Goal: Task Accomplishment & Management: Manage account settings

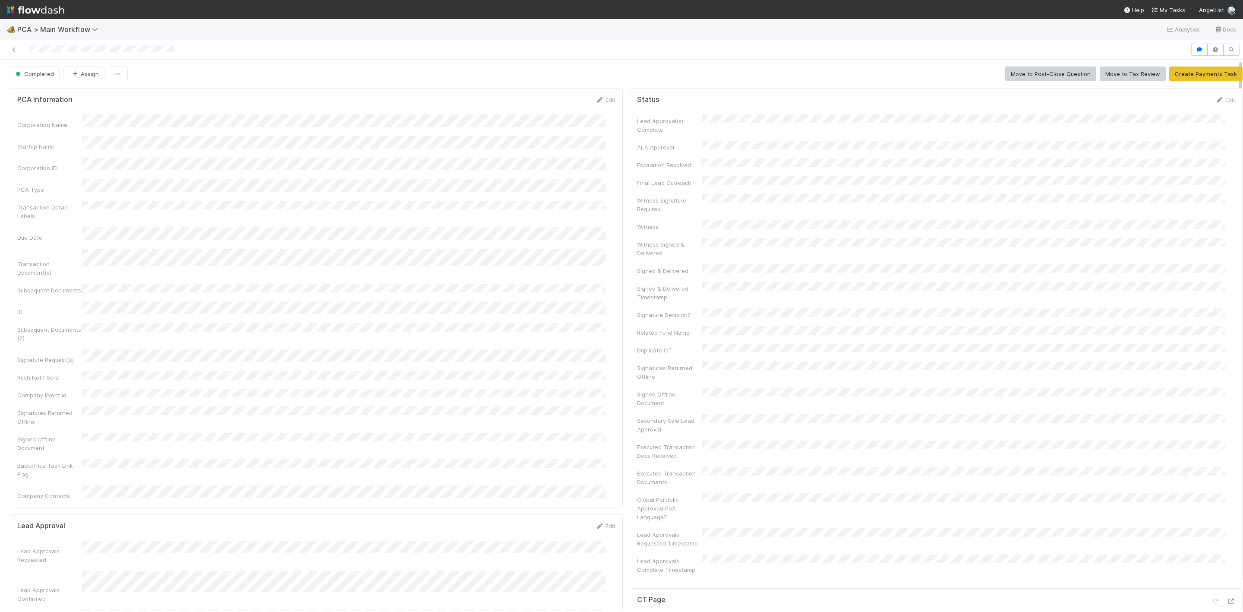
scroll to position [9, 0]
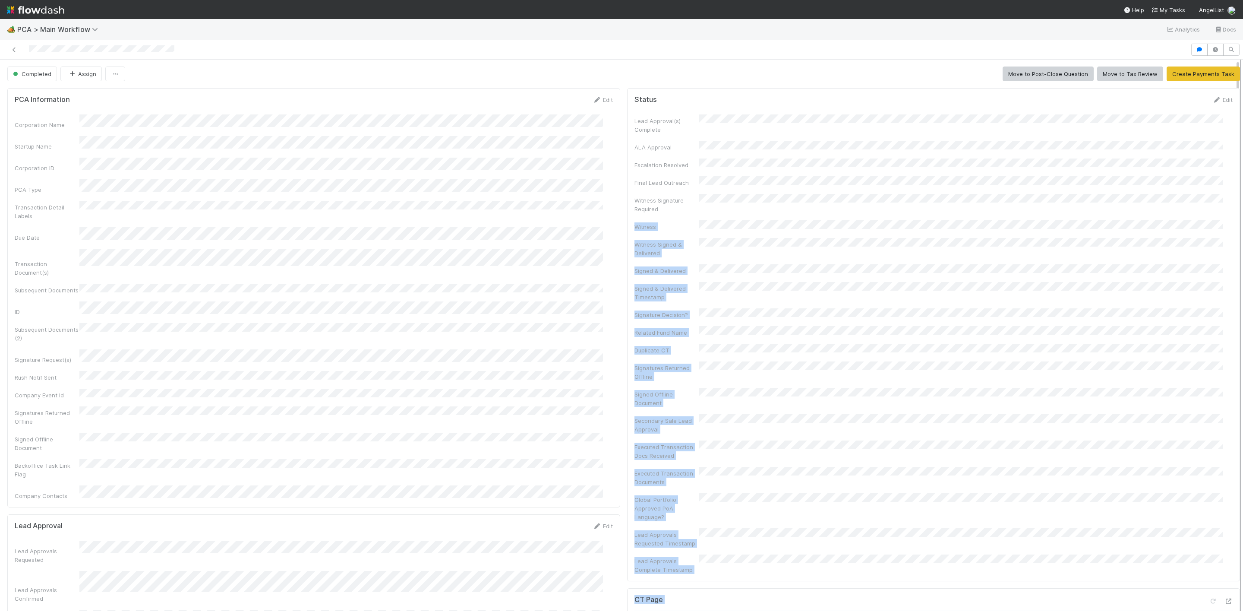
drag, startPoint x: 1229, startPoint y: 187, endPoint x: 1232, endPoint y: 252, distance: 65.7
click at [1232, 252] on div "Completed Assign Move to Post-Close Question Move to Tax Review Create Payments…" at bounding box center [621, 335] width 1243 height 551
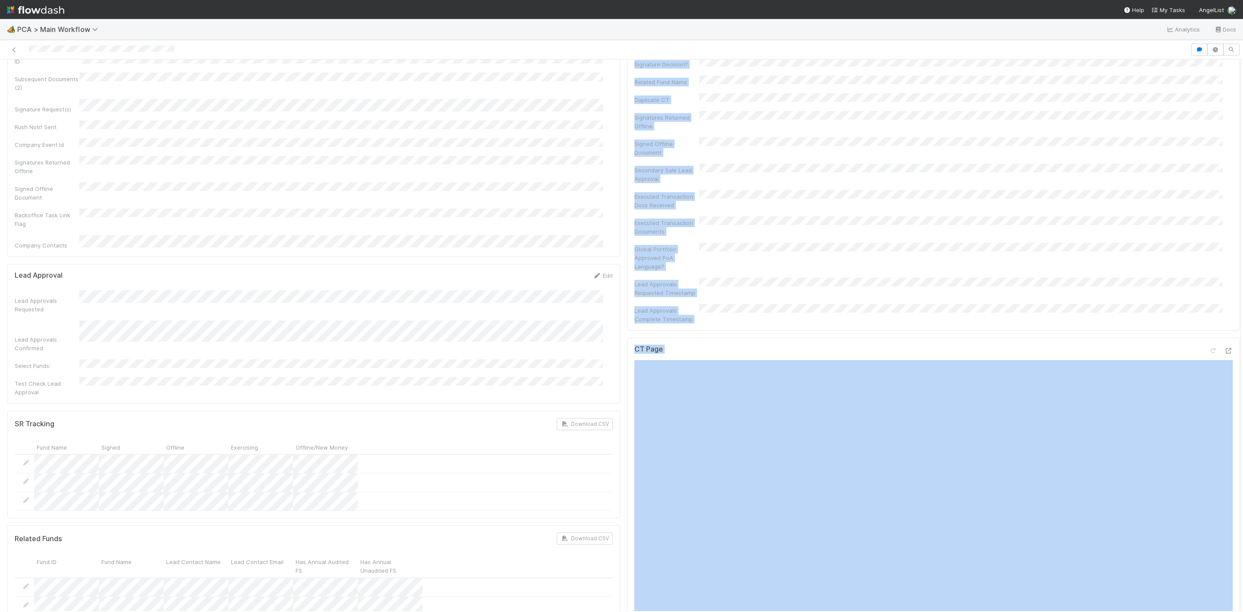
scroll to position [109, 0]
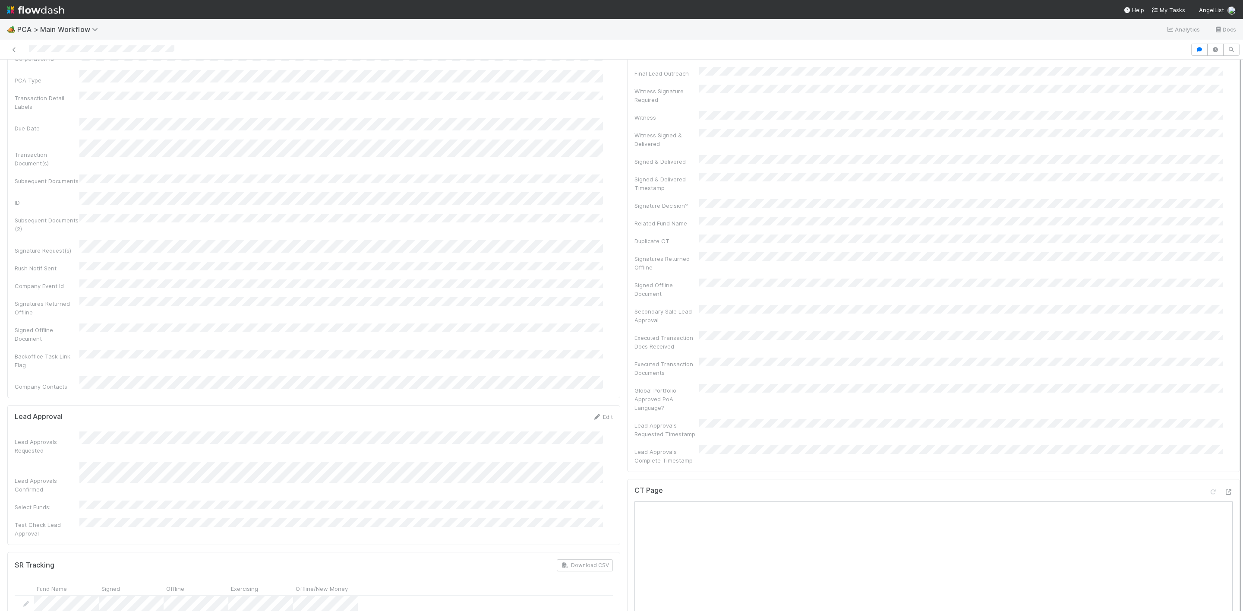
drag, startPoint x: 1229, startPoint y: 235, endPoint x: 1229, endPoint y: 253, distance: 18.1
click at [1240, 257] on div at bounding box center [1240, 335] width 0 height 551
drag, startPoint x: 1229, startPoint y: 223, endPoint x: 1225, endPoint y: 296, distance: 73.0
click at [1225, 296] on div "Completed Assign Move to Post-Close Question Move to Tax Review Create Payments…" at bounding box center [621, 335] width 1243 height 551
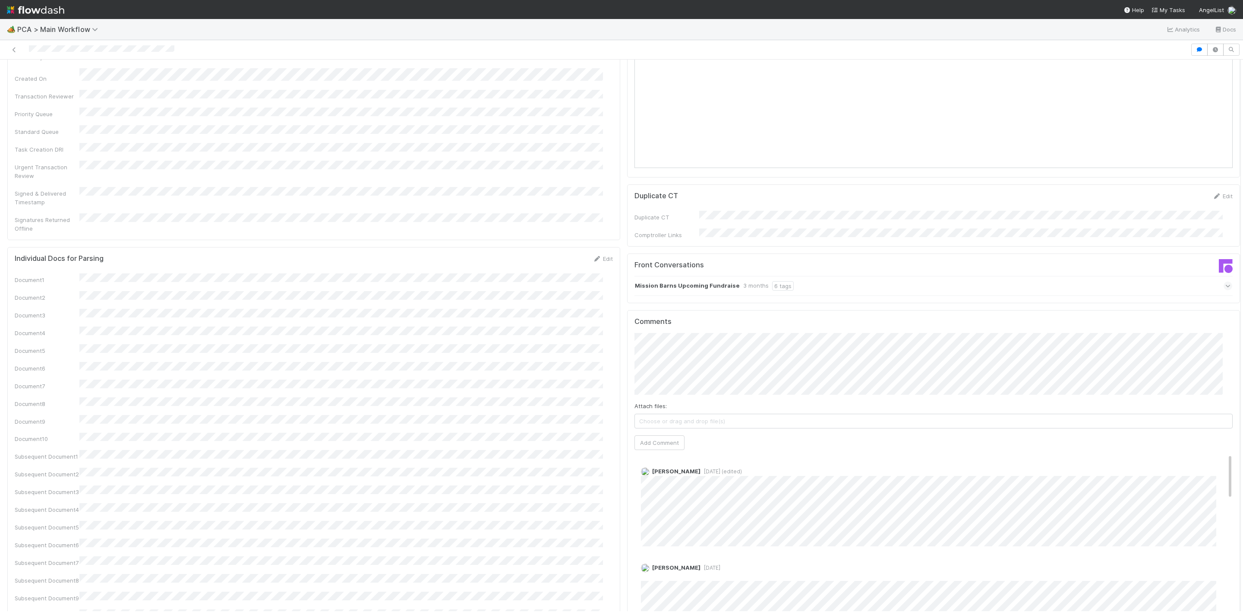
scroll to position [1053, 0]
drag, startPoint x: 1228, startPoint y: 216, endPoint x: 1241, endPoint y: 458, distance: 242.5
click at [1241, 458] on div "🏕️ PCA > Main Workflow Analytics Docs Completed Assign Move to Post-Close Quest…" at bounding box center [621, 315] width 1243 height 593
drag, startPoint x: 1231, startPoint y: 404, endPoint x: 1231, endPoint y: 385, distance: 19.9
click at [1240, 385] on div at bounding box center [1240, 335] width 0 height 551
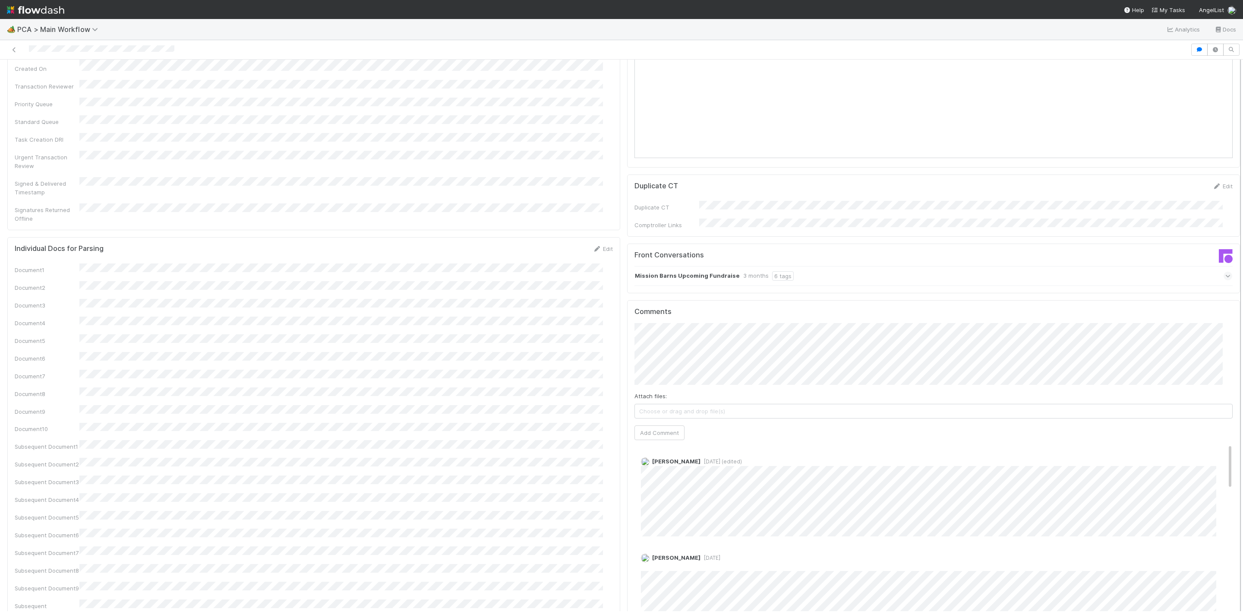
drag, startPoint x: 1229, startPoint y: 358, endPoint x: 1224, endPoint y: 356, distance: 5.1
click at [1240, 357] on div at bounding box center [1240, 335] width 0 height 551
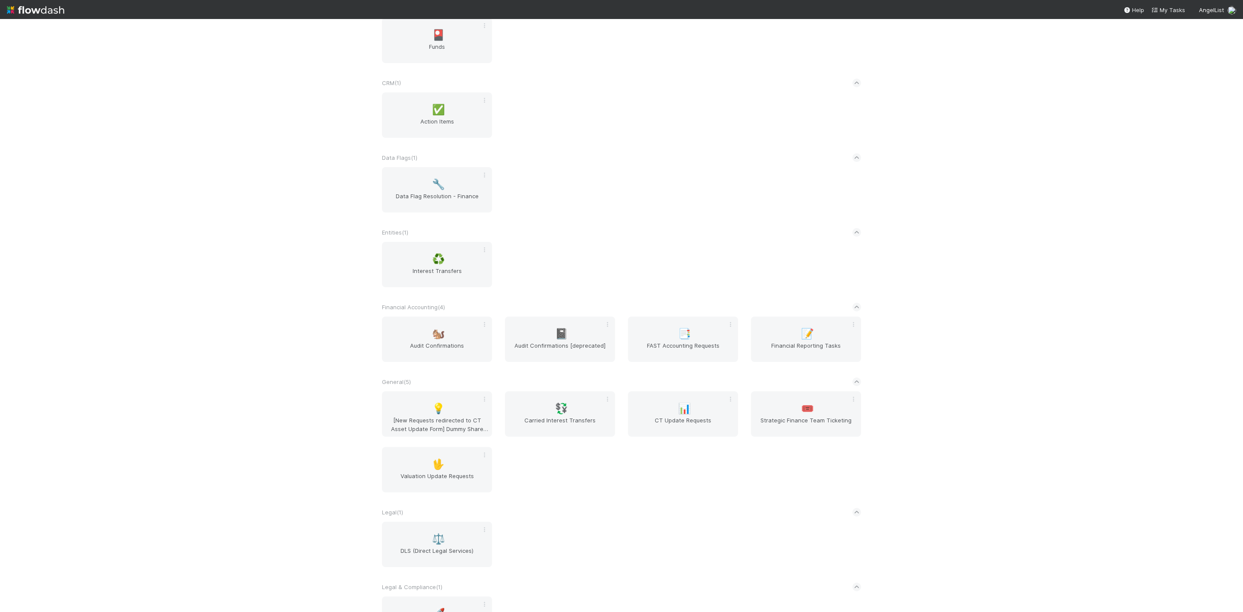
scroll to position [132, 0]
click at [408, 211] on span "Data Flag Resolution - Finance" at bounding box center [436, 205] width 103 height 17
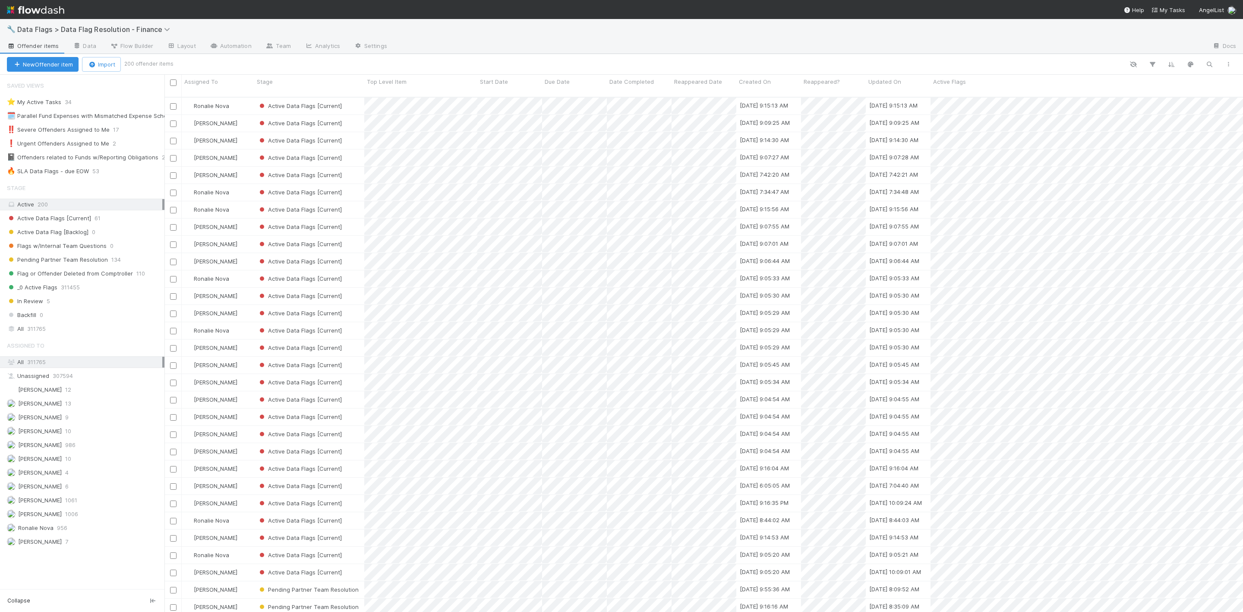
scroll to position [9, 10]
click at [61, 172] on div "🔥 SLA Data Flags - due EOW" at bounding box center [48, 171] width 82 height 11
click at [77, 171] on div "🔥 SLA Data Flags - due EOW" at bounding box center [48, 171] width 82 height 11
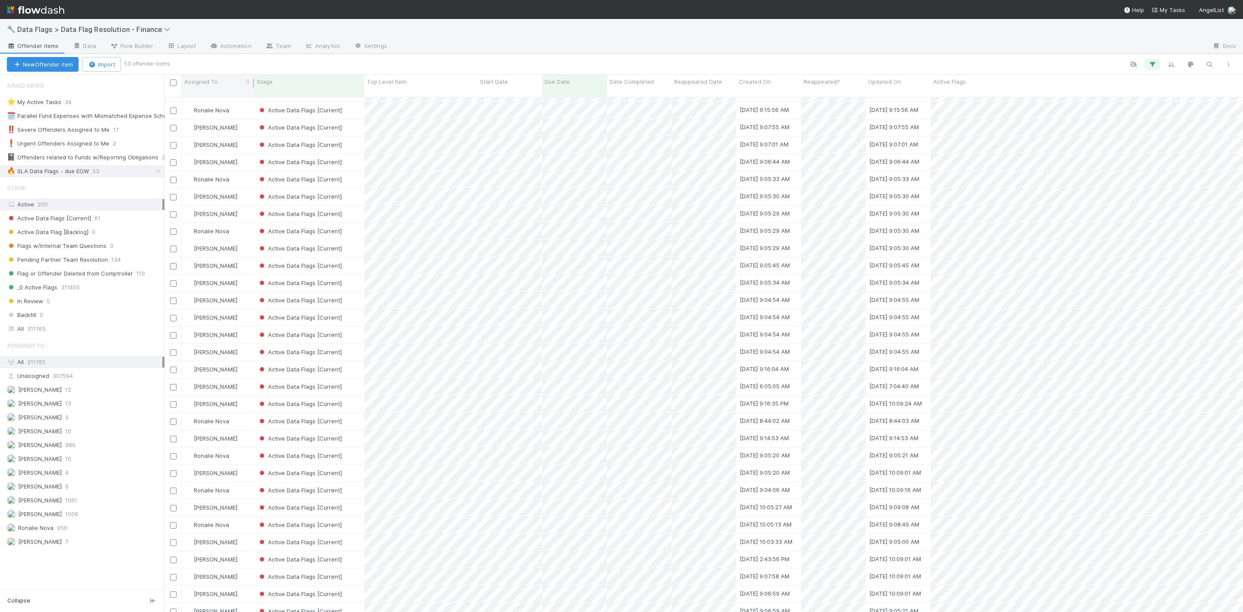
click at [214, 82] on span "Assigned To" at bounding box center [201, 81] width 34 height 9
click at [230, 101] on div "Sort A → Z" at bounding box center [234, 98] width 98 height 13
click at [103, 169] on span at bounding box center [103, 171] width 9 height 11
click at [1226, 64] on icon "button" at bounding box center [1228, 64] width 9 height 5
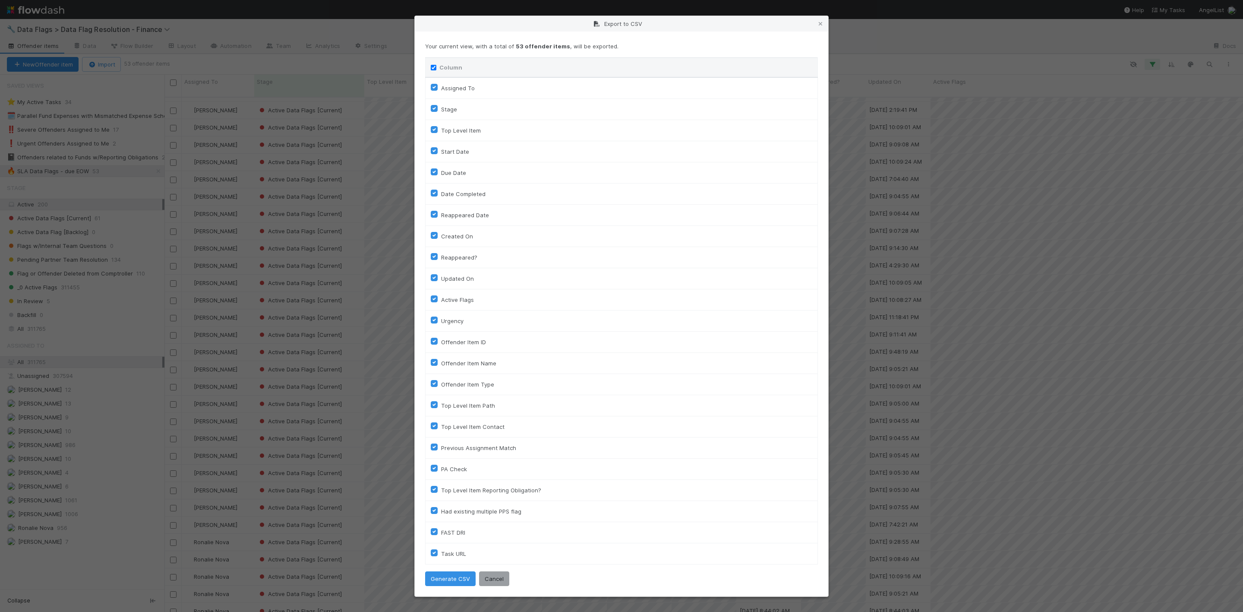
click at [434, 66] on input "Column" at bounding box center [434, 68] width 6 height 6
checkbox input "false"
checkbox To "false"
checkbox input "false"
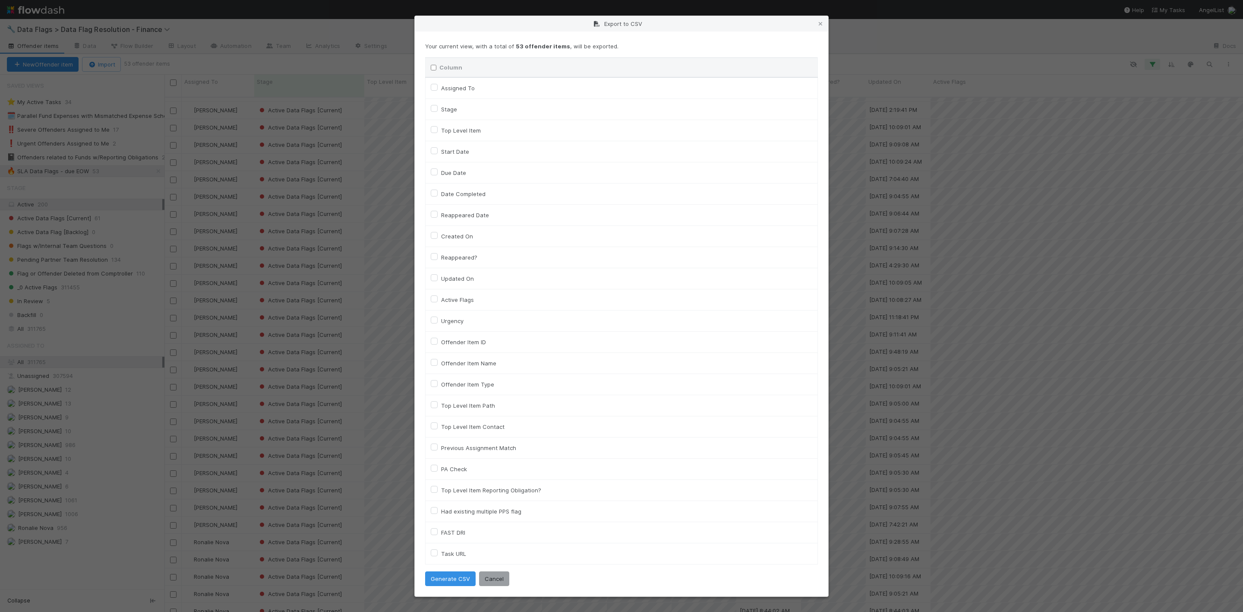
checkbox input "false"
checkbox On "false"
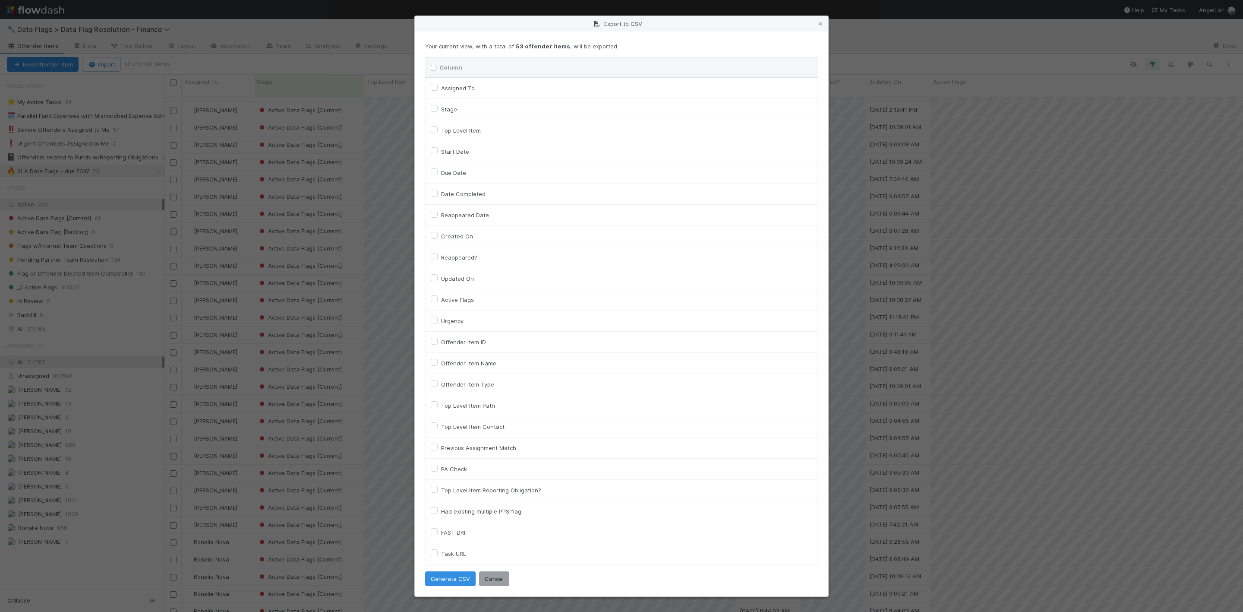
checkbox input "false"
checkbox On "false"
checkbox input "false"
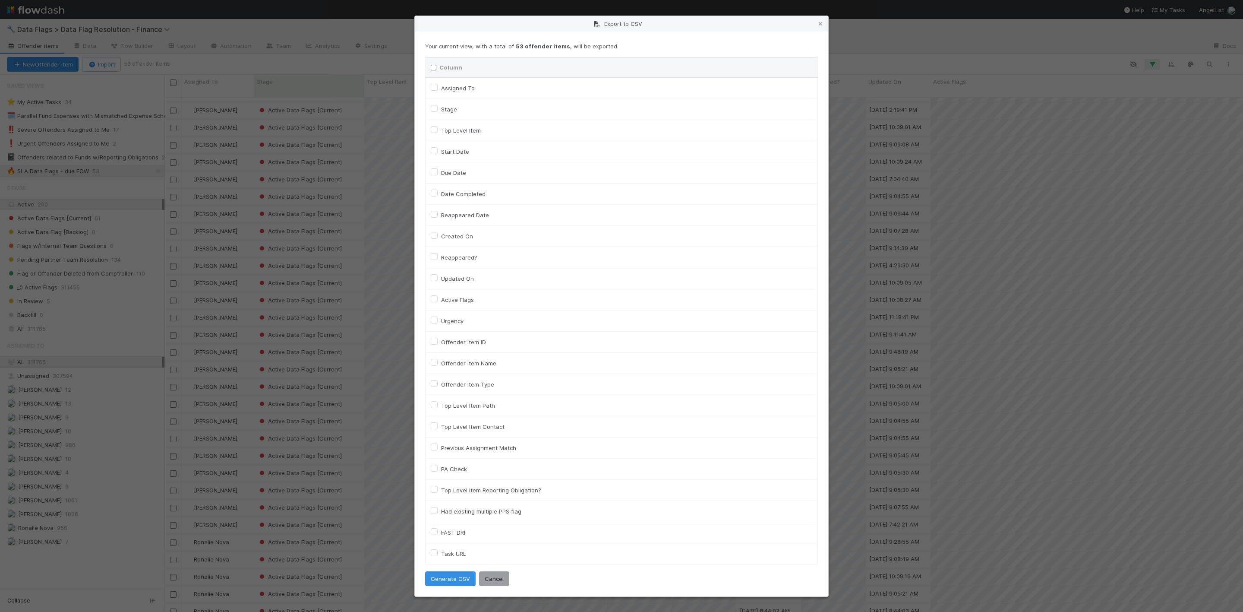
checkbox input "false"
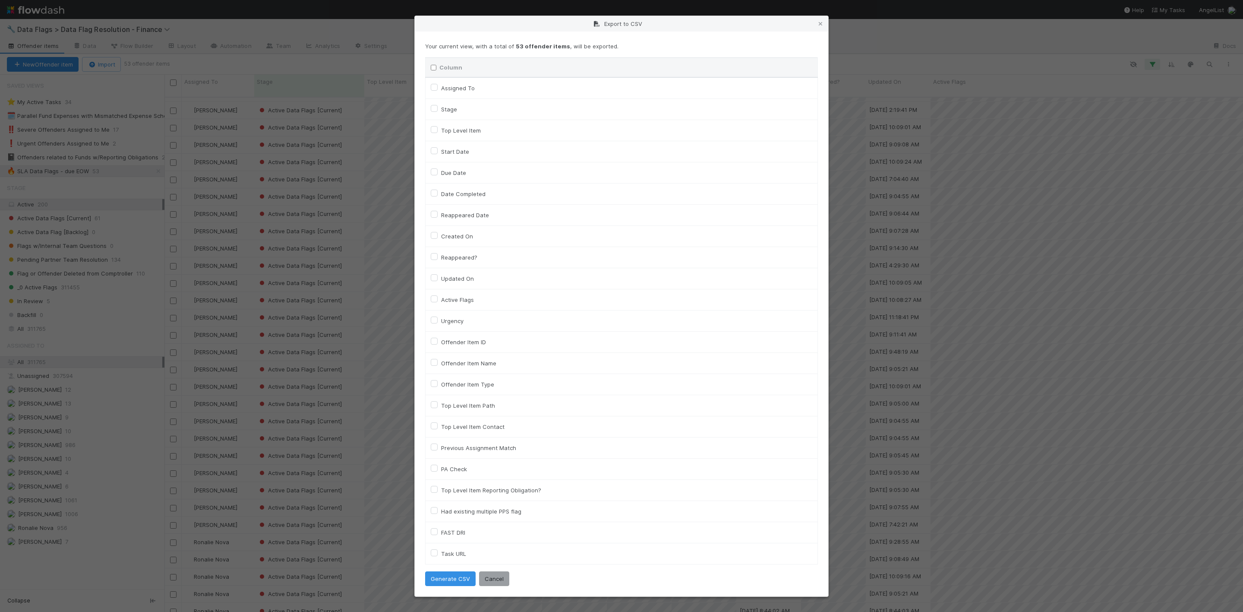
checkbox input "false"
checkbox URL "false"
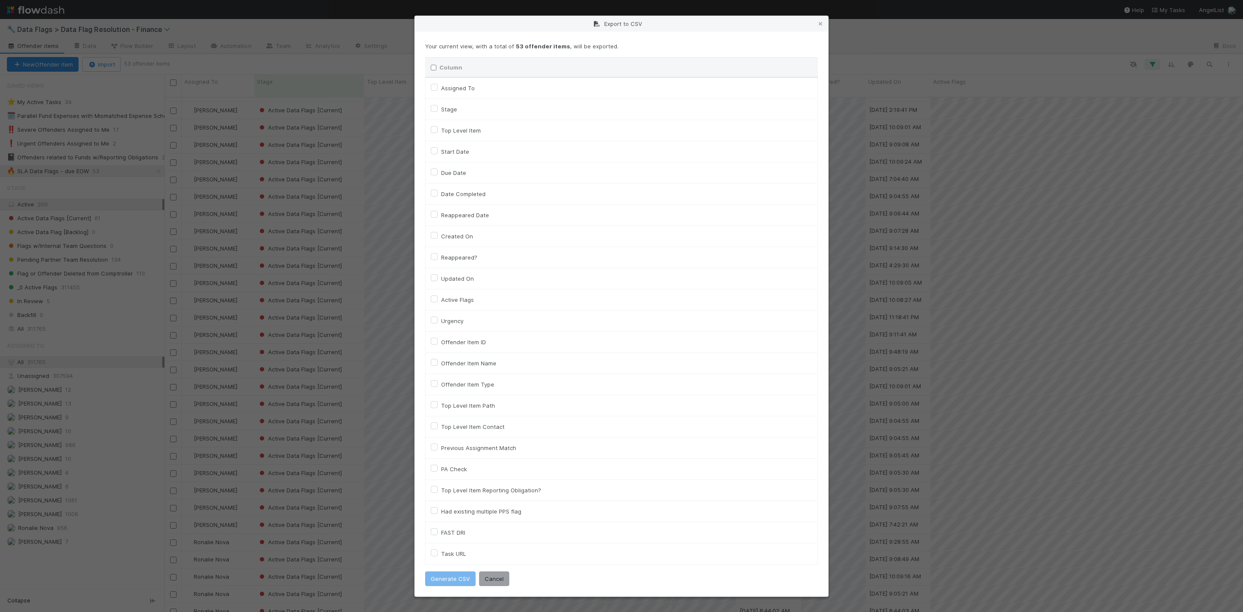
drag, startPoint x: 436, startPoint y: 82, endPoint x: 436, endPoint y: 88, distance: 6.0
click at [441, 83] on label "Assigned To" at bounding box center [458, 88] width 34 height 10
click at [436, 83] on To "Assigned To" at bounding box center [434, 87] width 7 height 8
checkbox To "true"
click at [441, 298] on label "Active Flags" at bounding box center [457, 299] width 33 height 10
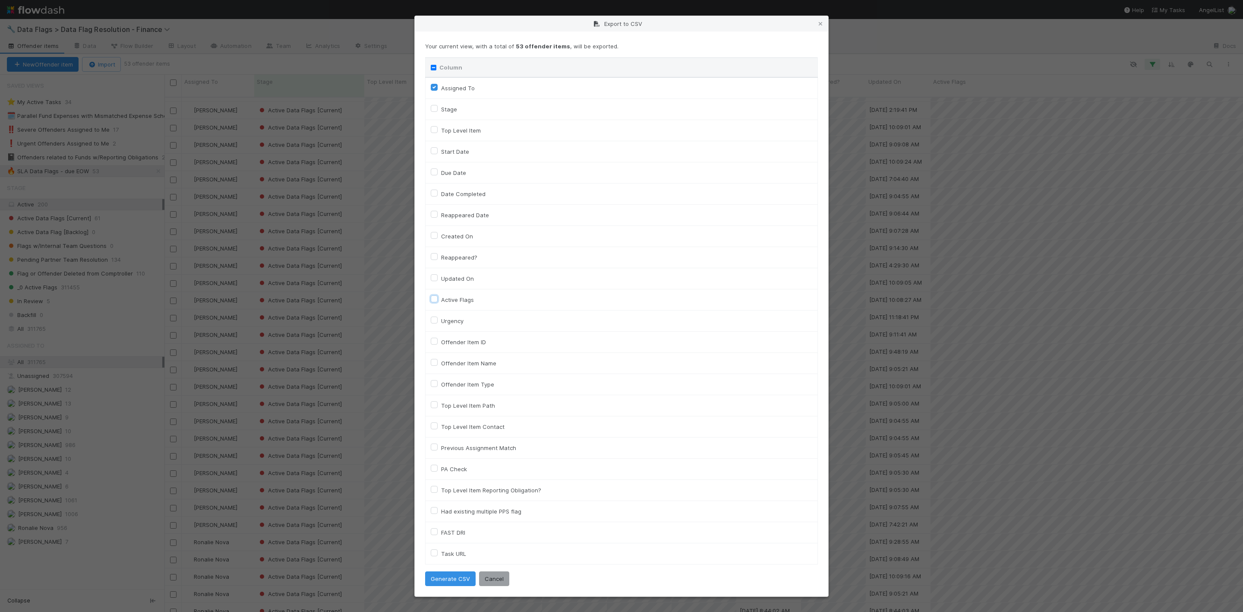
click at [437, 298] on input "Active Flags" at bounding box center [434, 298] width 7 height 8
checkbox input "true"
click at [440, 586] on button "Generate CSV" at bounding box center [450, 578] width 50 height 15
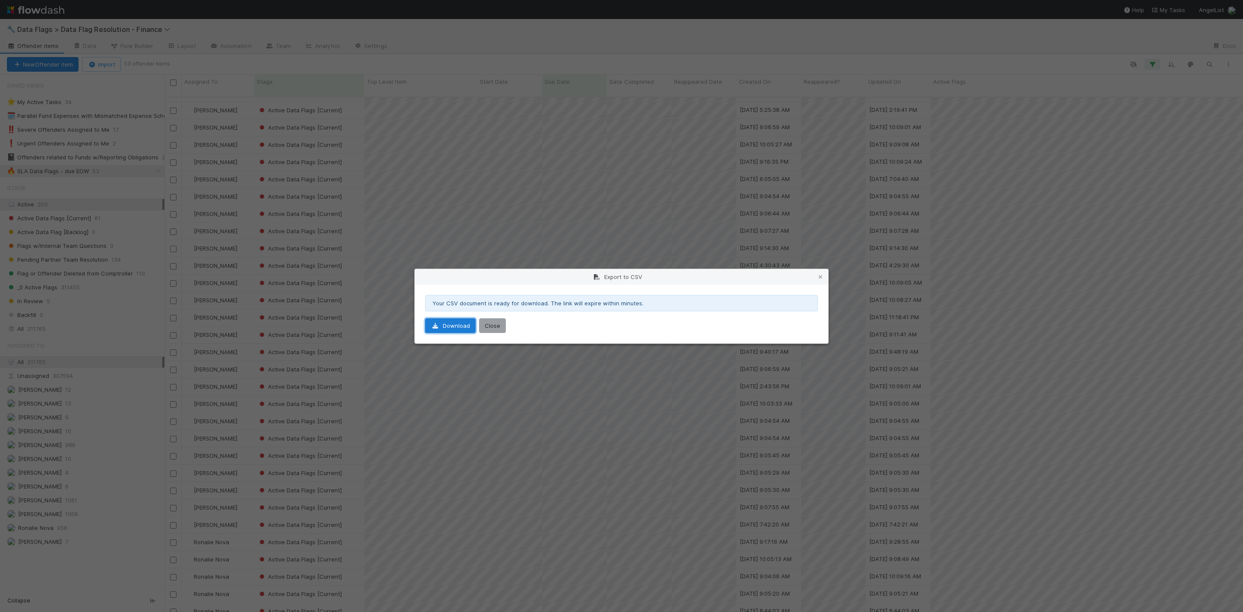
click at [458, 325] on link "Download" at bounding box center [450, 325] width 50 height 15
click at [491, 327] on button "Close" at bounding box center [492, 325] width 27 height 15
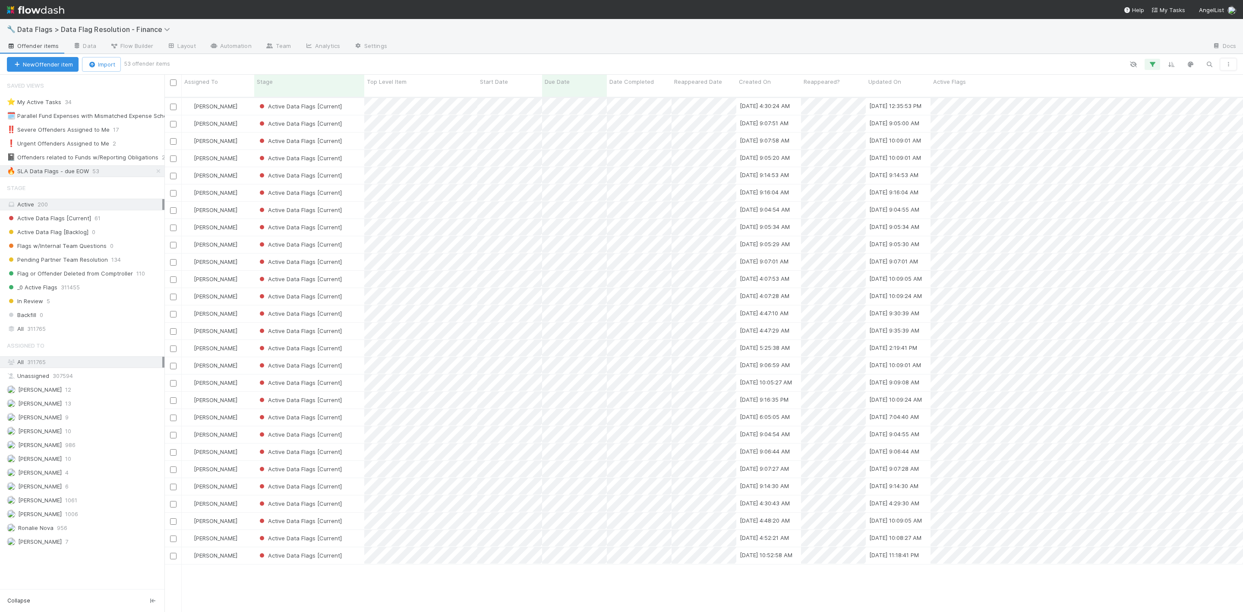
scroll to position [0, 0]
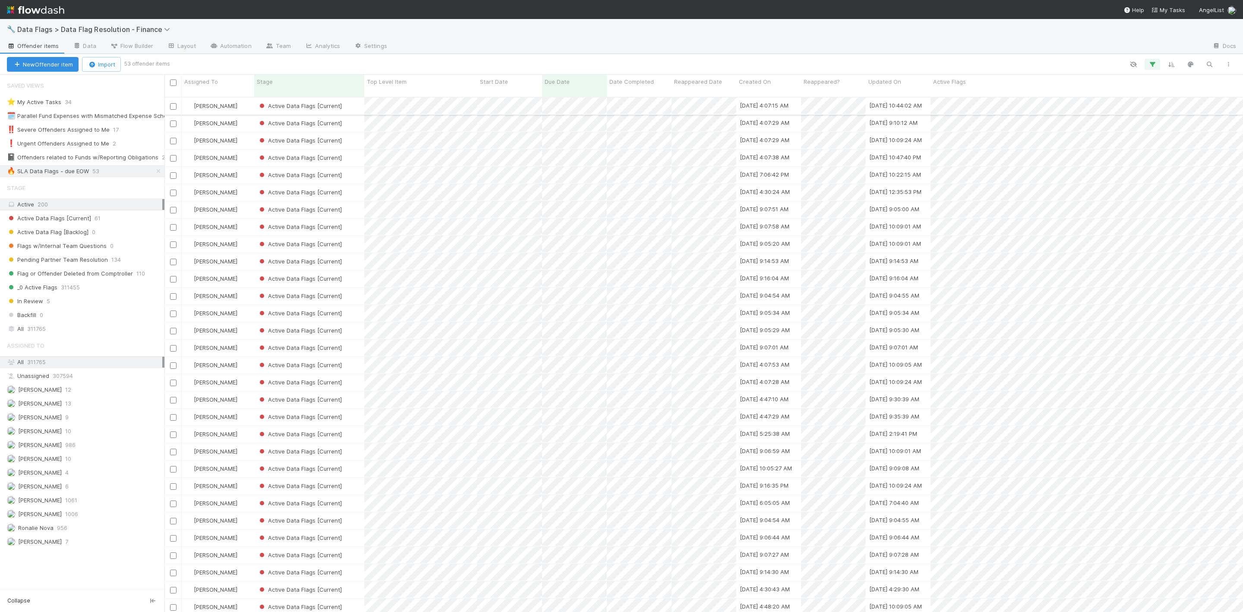
click at [175, 103] on input "checkbox" at bounding box center [173, 106] width 6 height 6
click at [155, 66] on span "Bulk Actions (1)" at bounding box center [153, 64] width 46 height 7
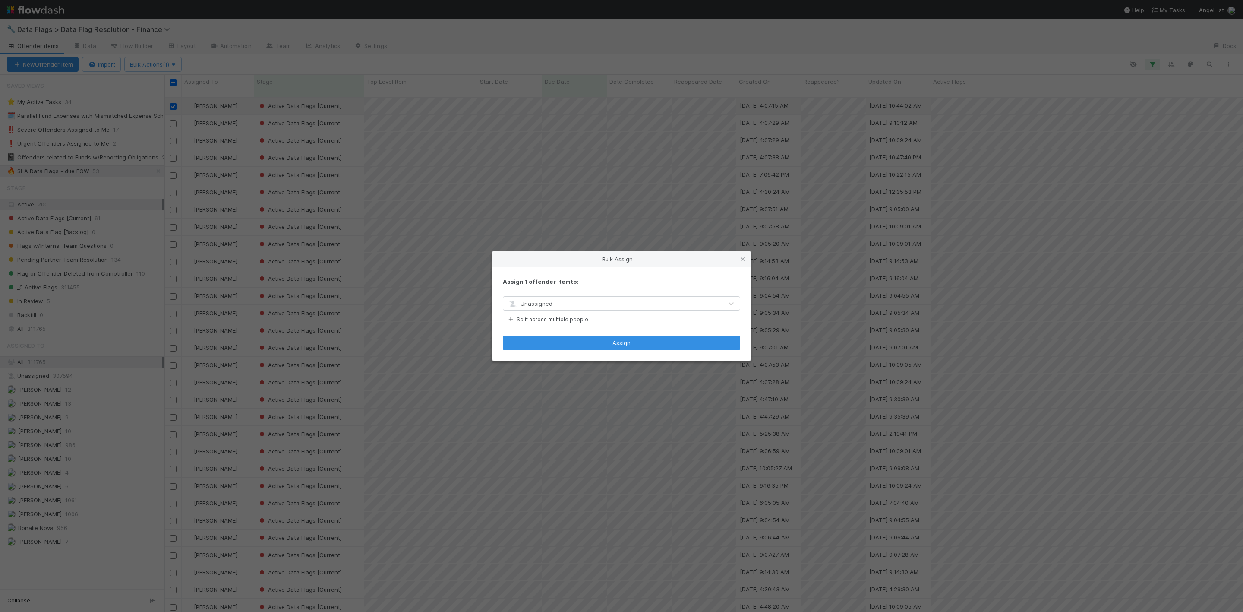
click at [530, 302] on span "Unassigned" at bounding box center [530, 303] width 45 height 7
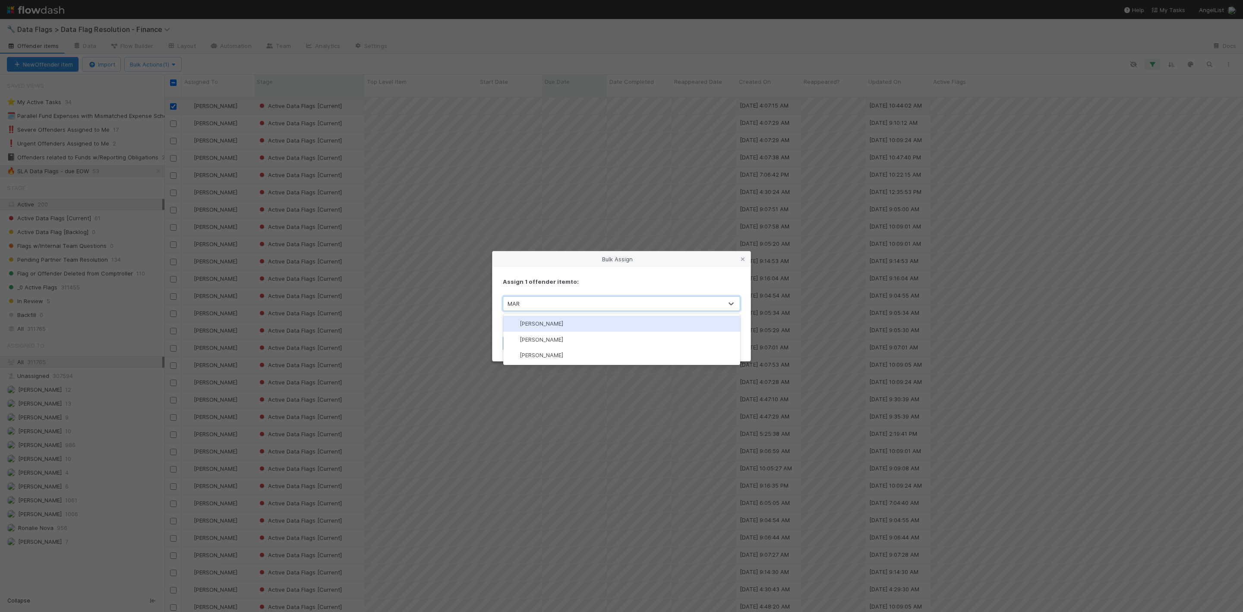
type input "MARV"
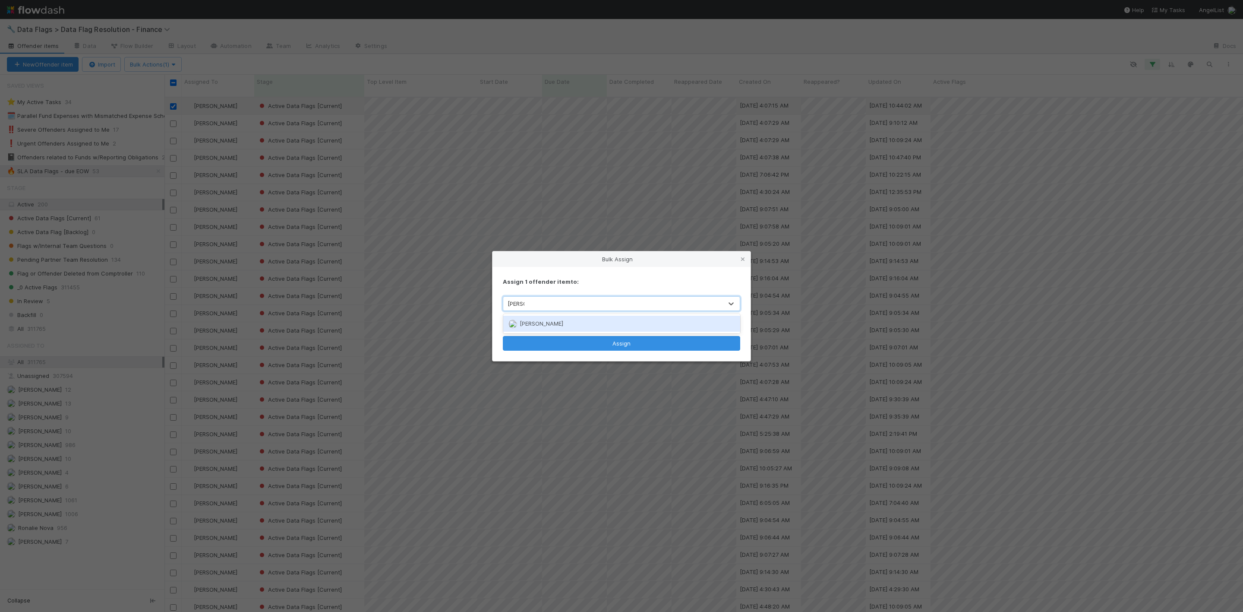
click at [557, 323] on span "[PERSON_NAME]" at bounding box center [542, 323] width 44 height 7
click at [585, 341] on button "Assign" at bounding box center [621, 343] width 237 height 15
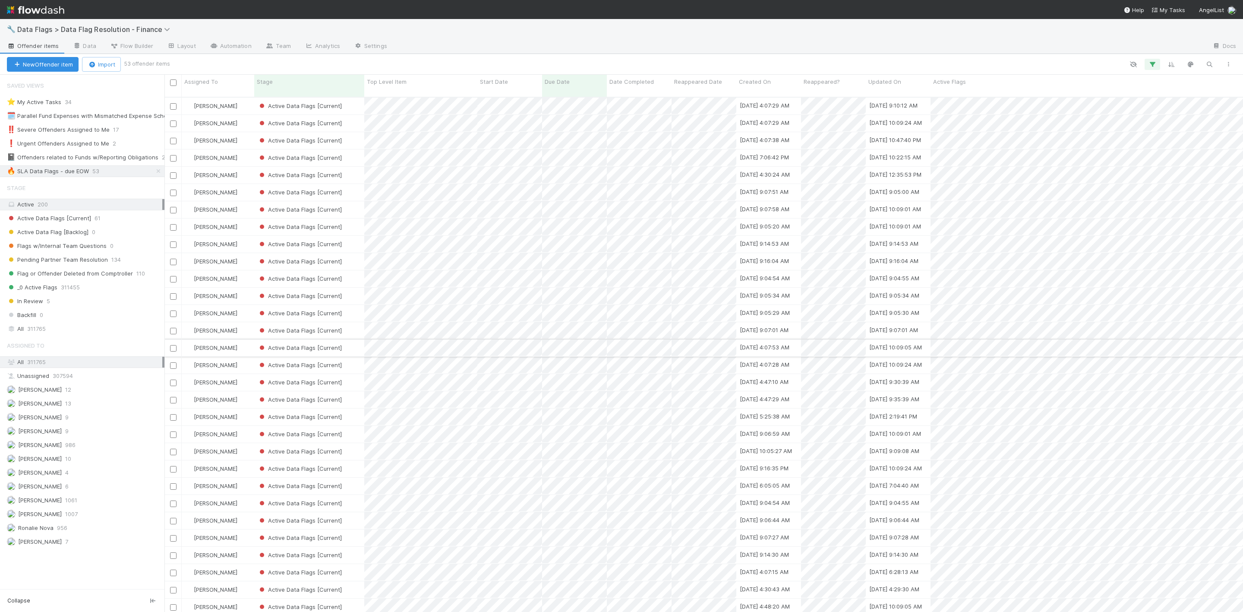
click at [175, 345] on input "checkbox" at bounding box center [173, 348] width 6 height 6
click at [159, 57] on button "Bulk Actions (1)" at bounding box center [152, 64] width 57 height 15
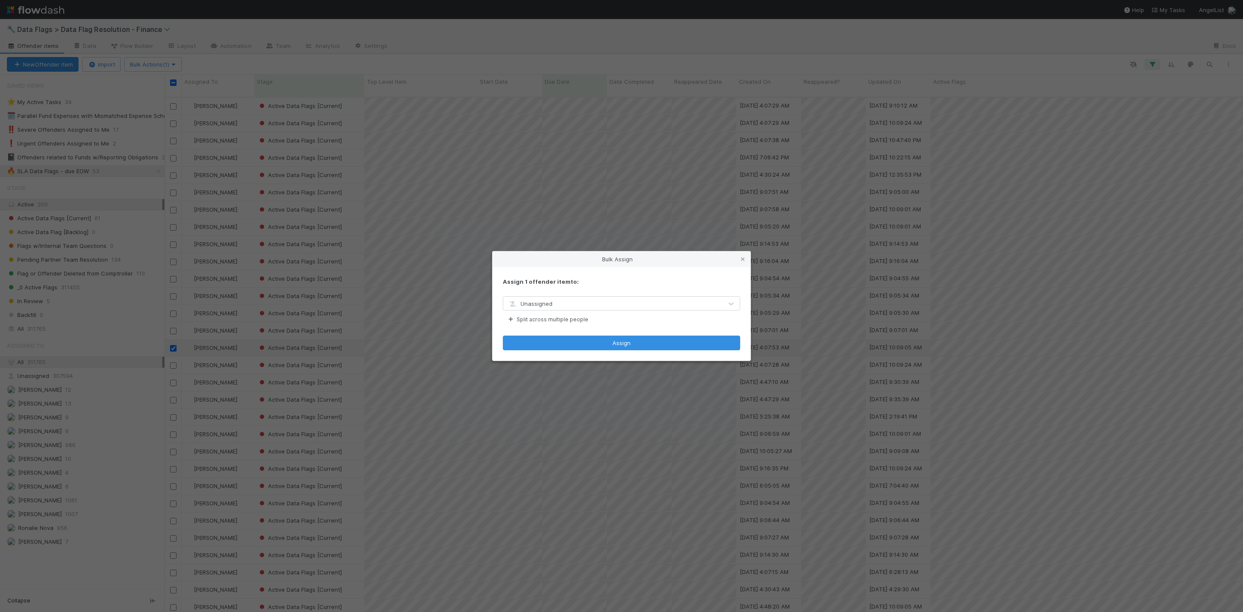
click at [549, 306] on span "Unassigned" at bounding box center [530, 303] width 45 height 7
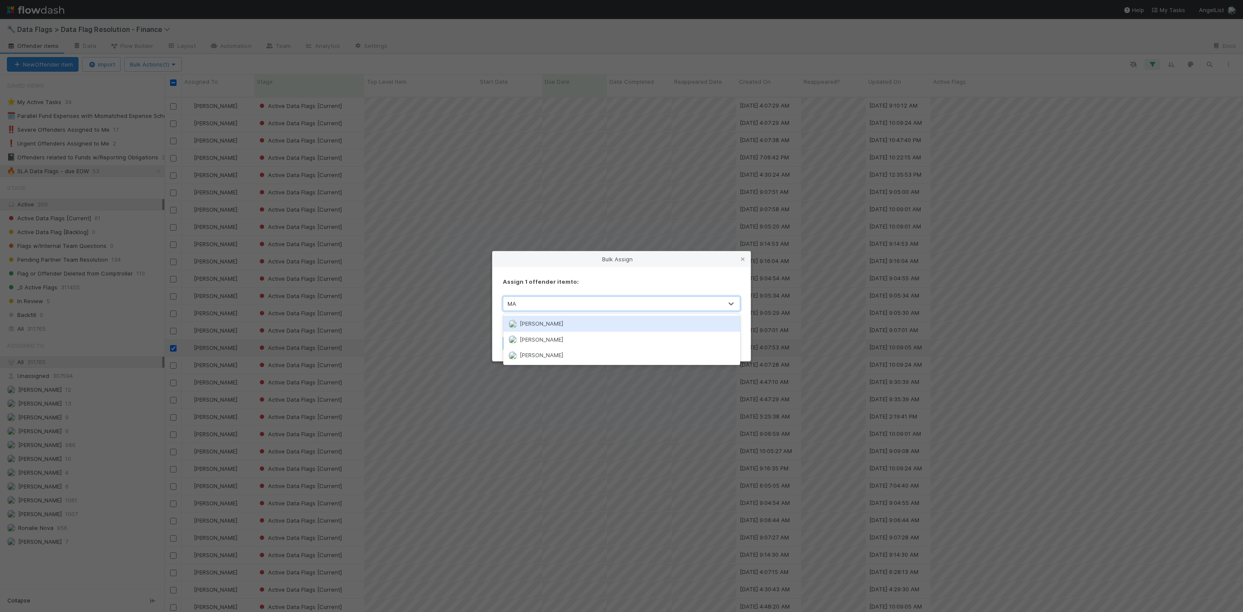
type input "MAR"
click at [541, 326] on div "[PERSON_NAME]" at bounding box center [621, 324] width 237 height 16
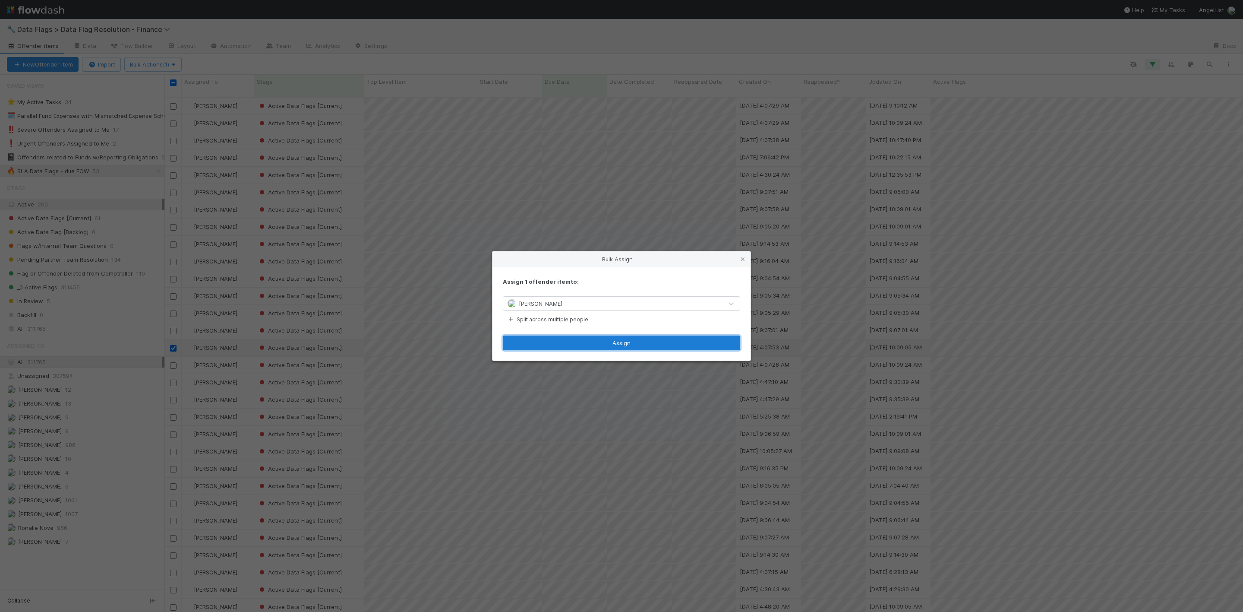
click at [613, 347] on button "Assign" at bounding box center [621, 342] width 237 height 15
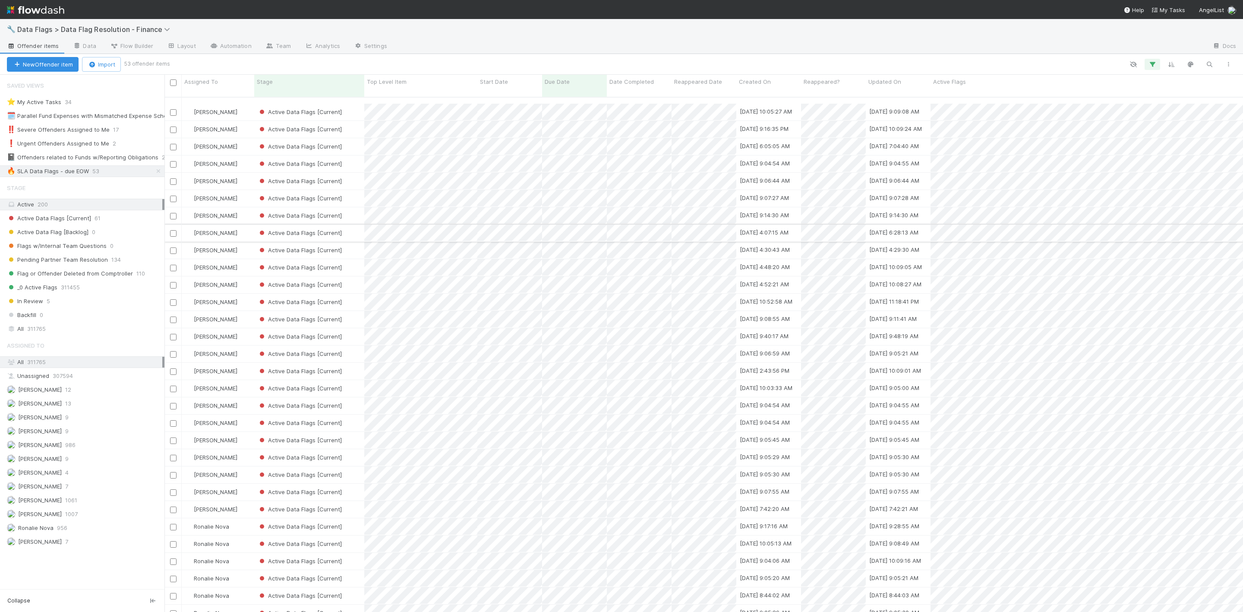
scroll to position [404, 0]
click at [173, 451] on input "checkbox" at bounding box center [173, 454] width 6 height 6
click at [170, 434] on input "checkbox" at bounding box center [173, 437] width 6 height 6
click at [171, 417] on input "checkbox" at bounding box center [173, 420] width 6 height 6
click at [152, 61] on span "Bulk Actions (3)" at bounding box center [153, 64] width 47 height 7
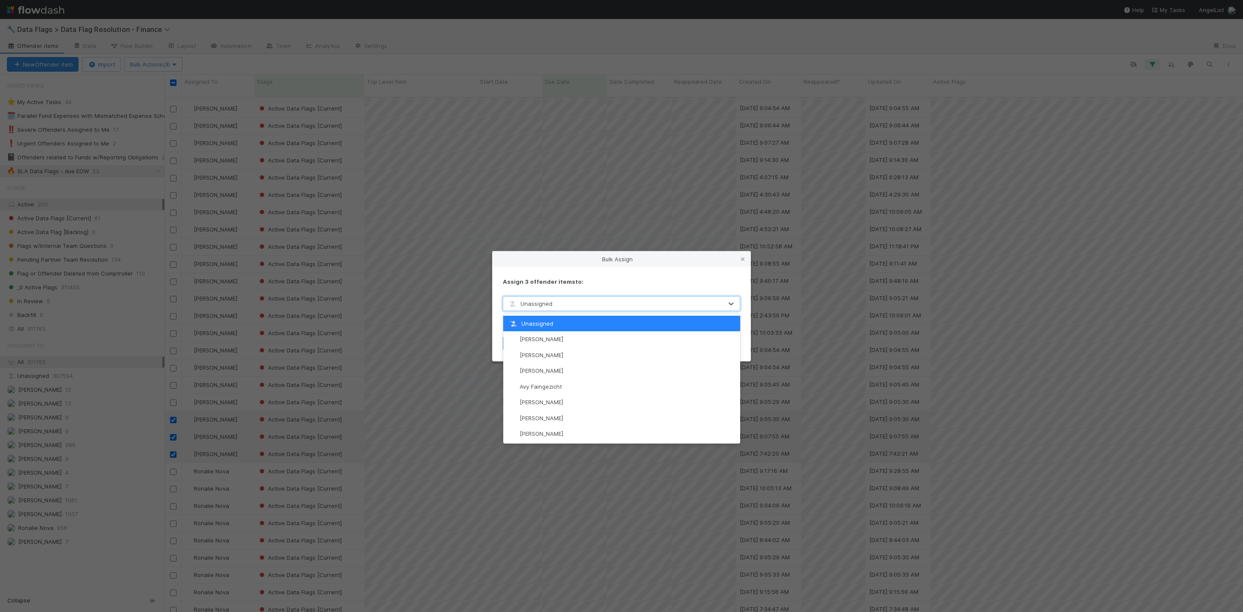
click at [570, 300] on div "Unassigned" at bounding box center [612, 304] width 219 height 14
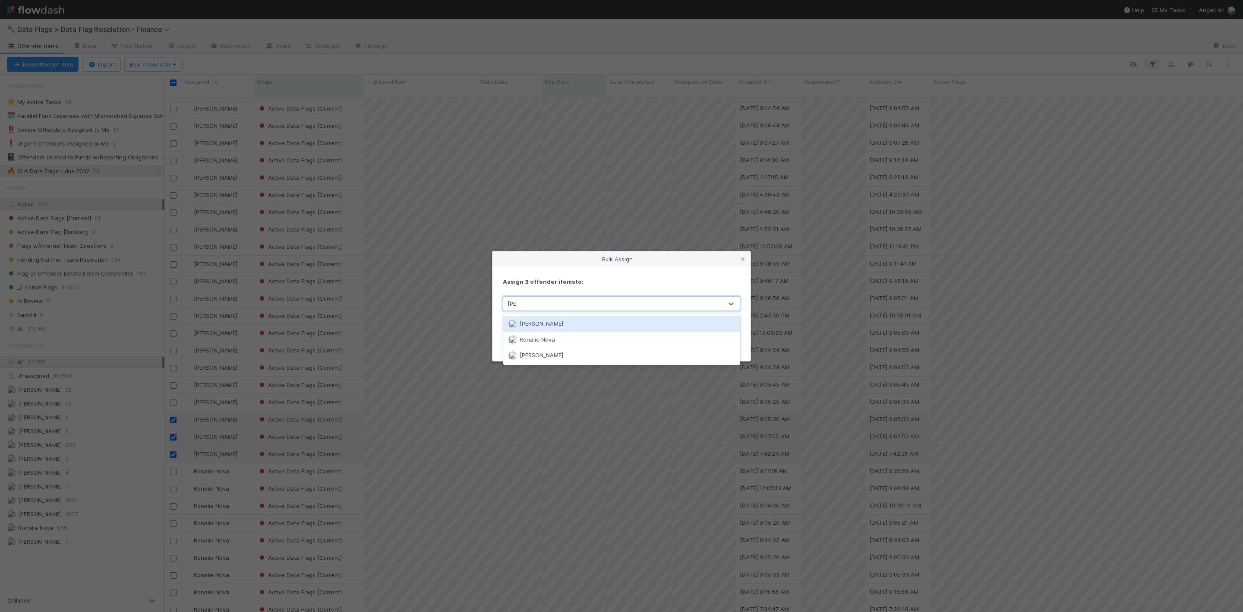
type input "RONA"
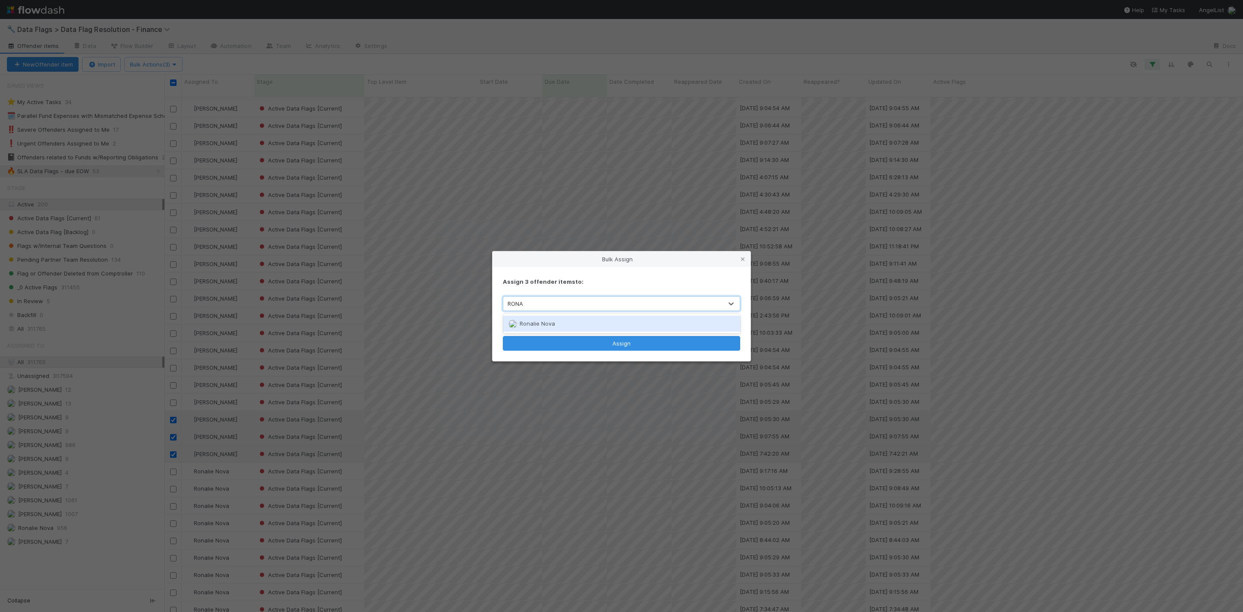
click at [570, 322] on div "Ronalie Nova" at bounding box center [621, 324] width 237 height 16
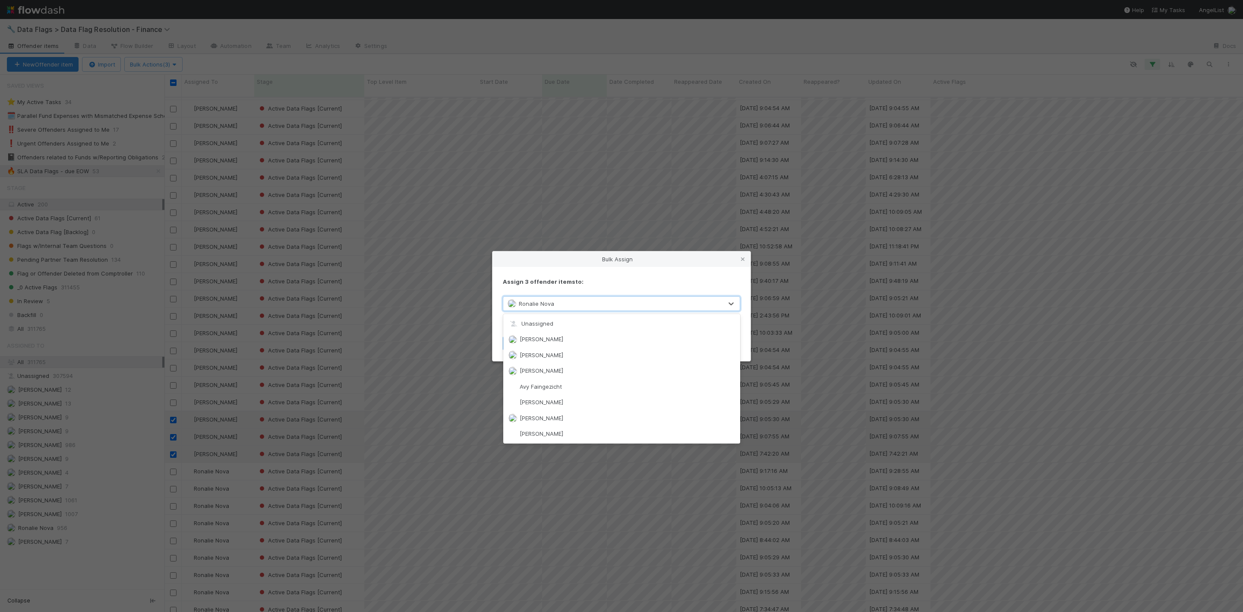
click at [565, 299] on div "Ronalie Nova" at bounding box center [612, 304] width 219 height 14
type input "MAR"
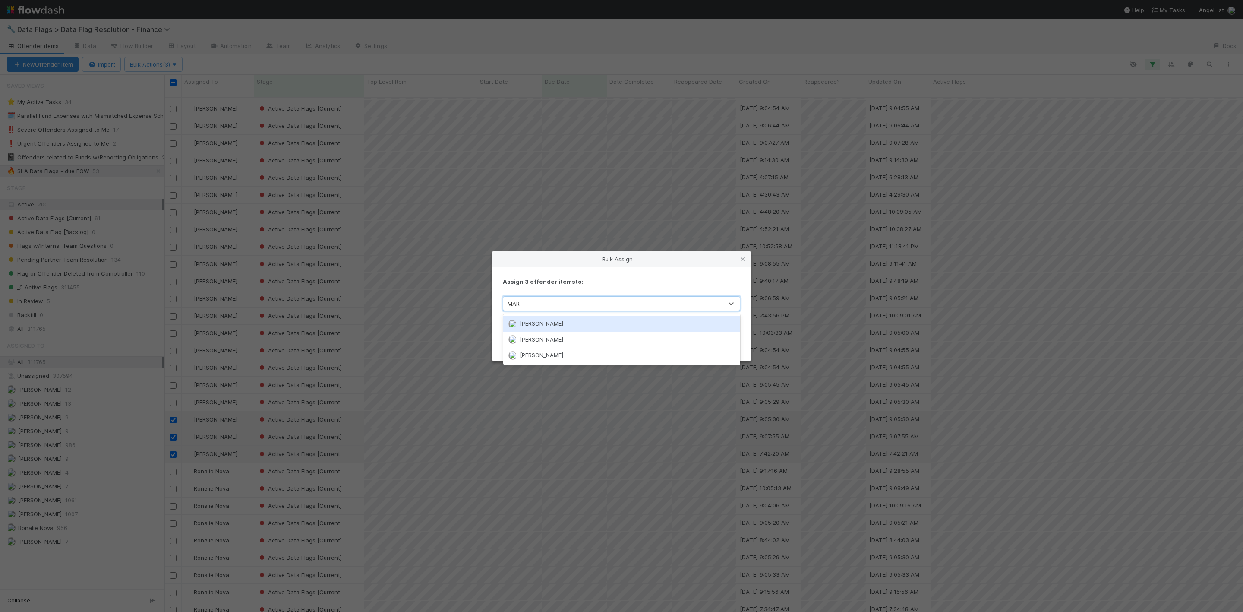
click at [549, 319] on div "[PERSON_NAME]" at bounding box center [621, 324] width 237 height 16
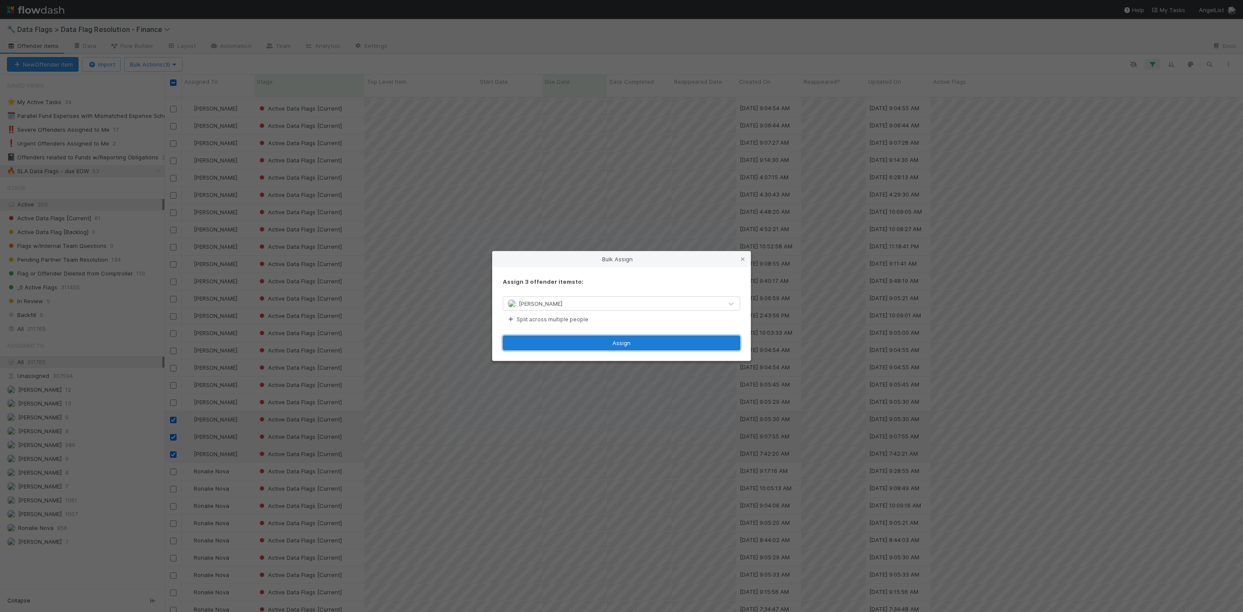
click at [562, 346] on button "Assign" at bounding box center [621, 342] width 237 height 15
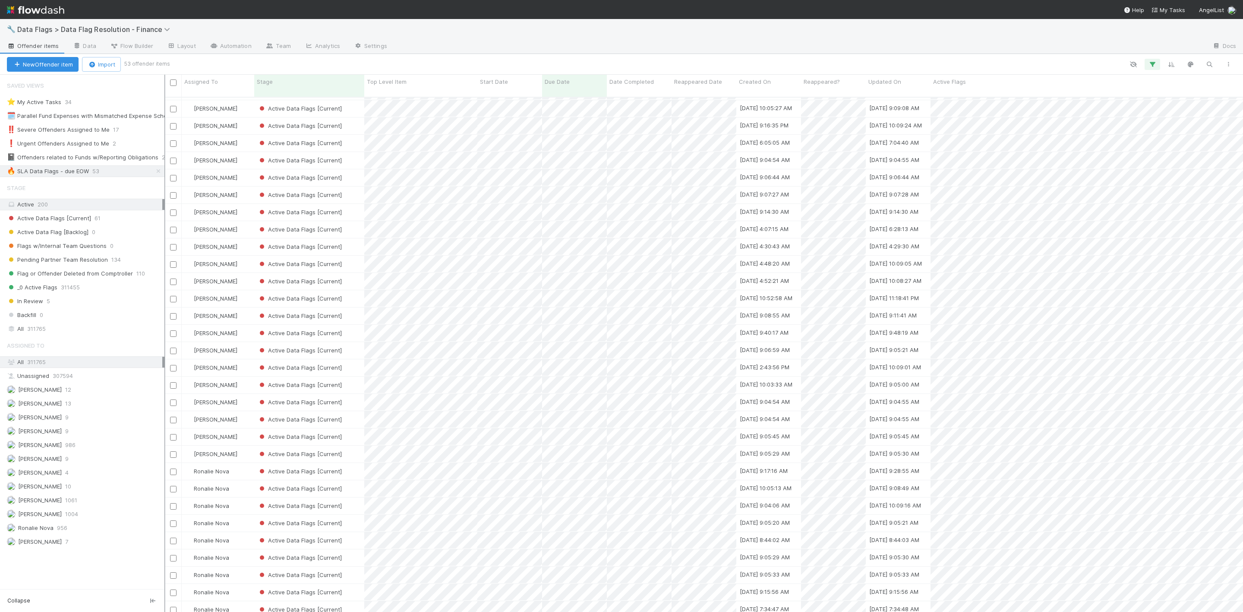
click at [165, 387] on div at bounding box center [164, 343] width 1 height 537
click at [174, 399] on input "checkbox" at bounding box center [175, 402] width 6 height 6
click at [176, 417] on input "checkbox" at bounding box center [175, 420] width 6 height 6
click at [173, 434] on input "checkbox" at bounding box center [175, 437] width 6 height 6
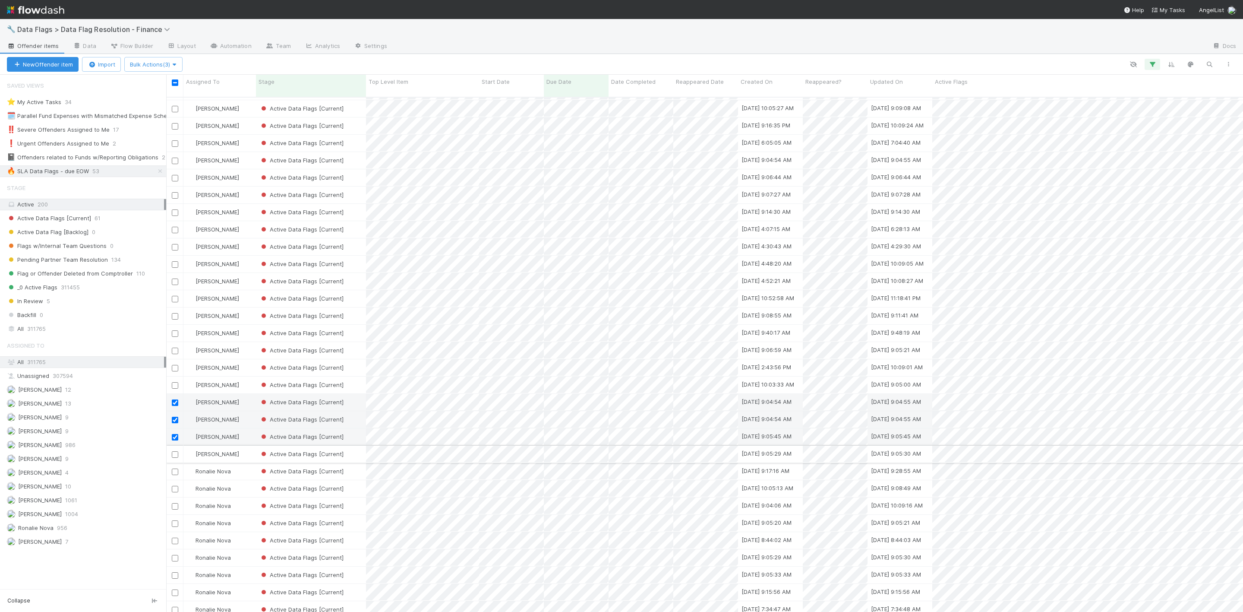
click at [173, 451] on input "checkbox" at bounding box center [175, 454] width 6 height 6
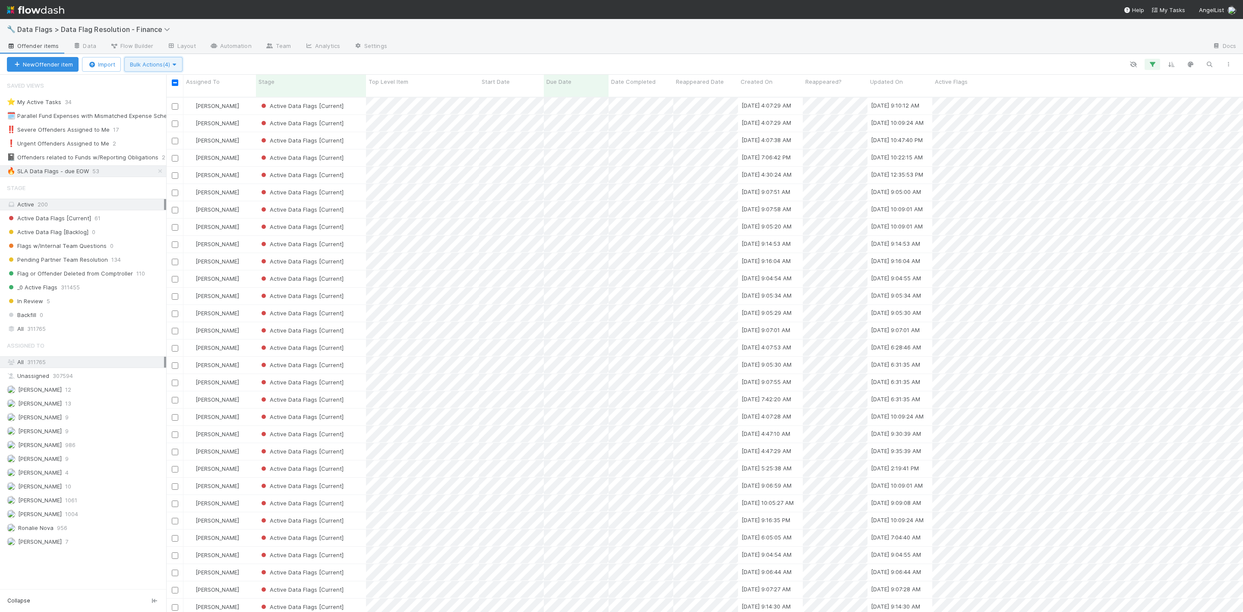
click at [144, 63] on span "Bulk Actions (4)" at bounding box center [153, 64] width 47 height 7
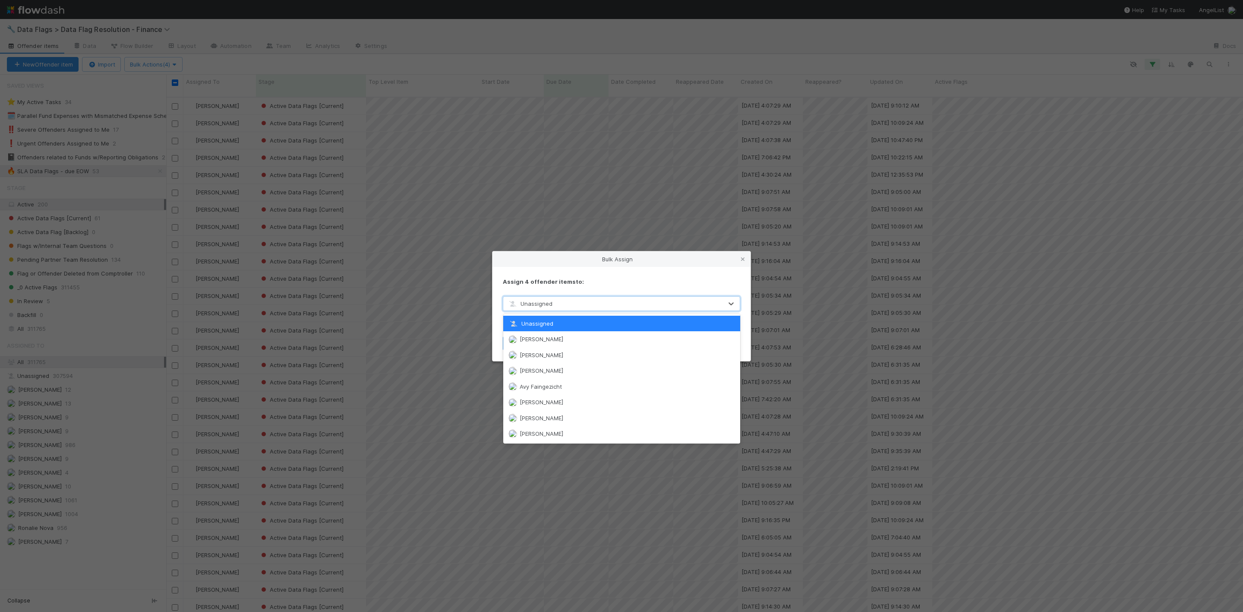
click at [540, 302] on span "Unassigned" at bounding box center [530, 303] width 45 height 7
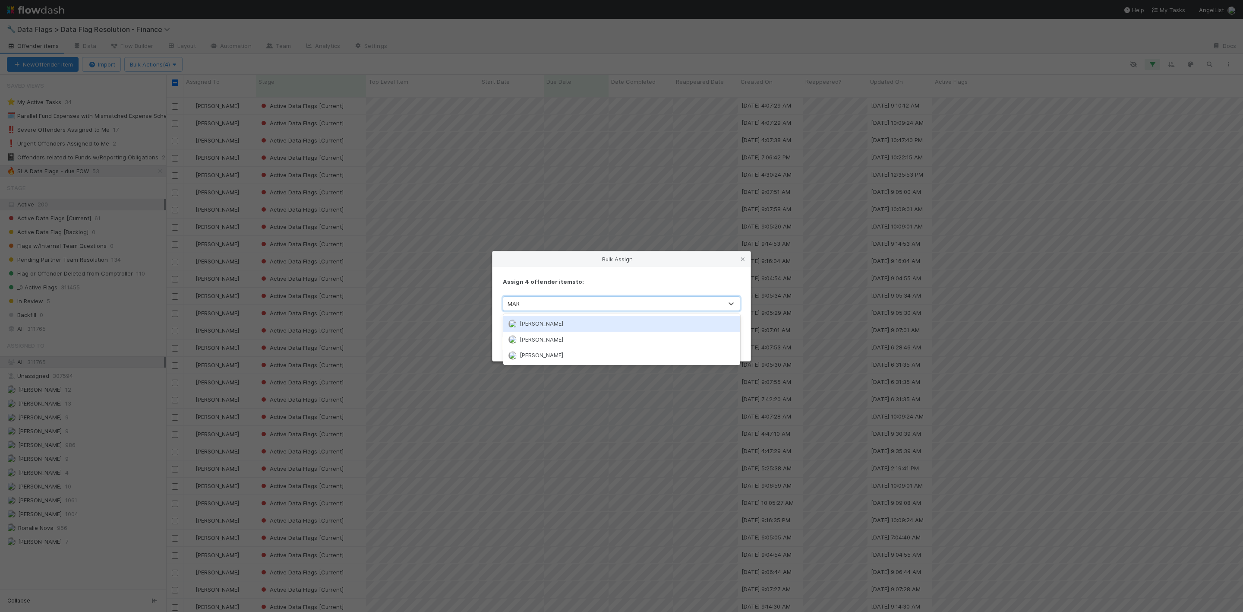
type input "MARE"
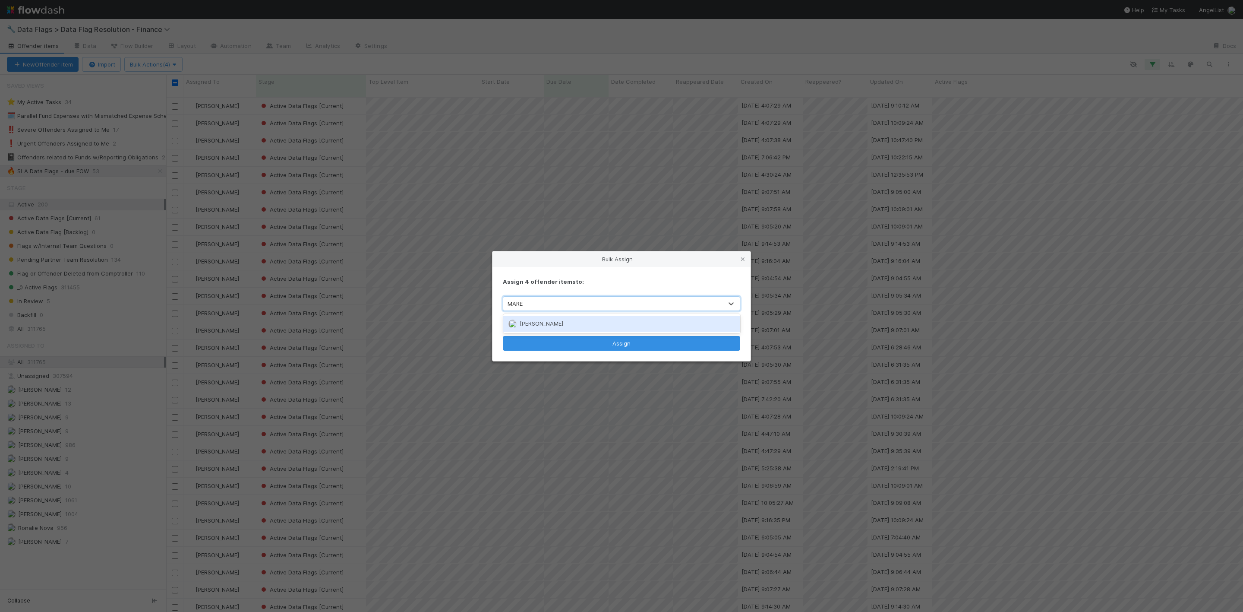
click at [582, 322] on div "[PERSON_NAME]" at bounding box center [621, 324] width 237 height 16
click at [587, 342] on button "Assign" at bounding box center [621, 342] width 237 height 15
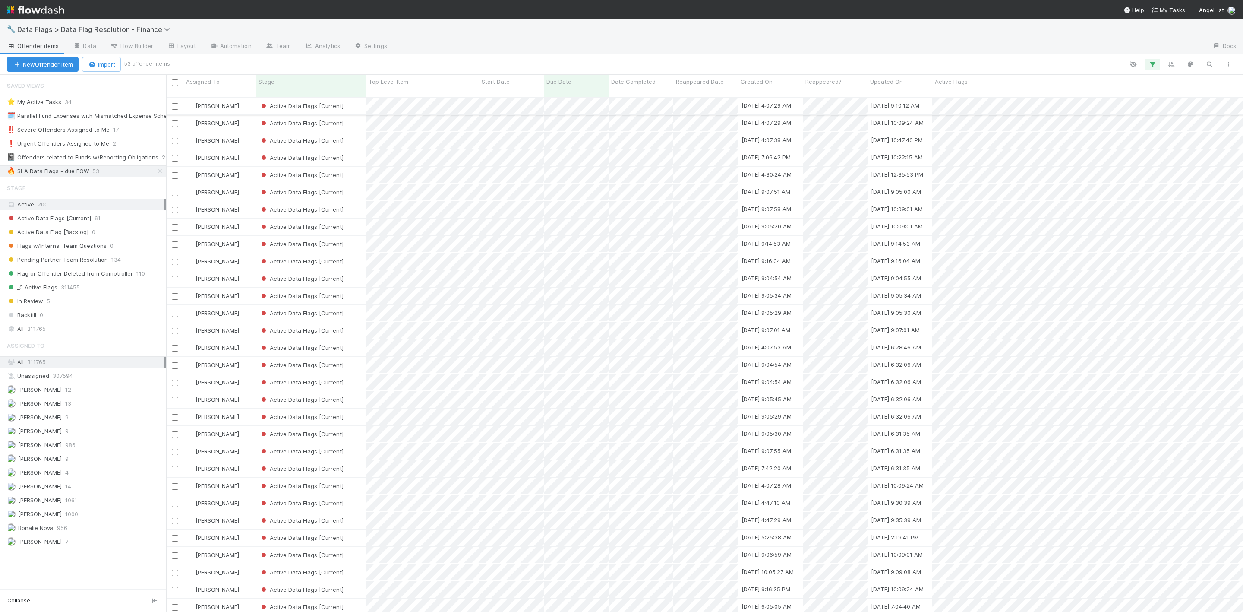
click at [174, 103] on input "checkbox" at bounding box center [175, 106] width 6 height 6
click at [174, 120] on input "checkbox" at bounding box center [175, 123] width 6 height 6
click at [157, 59] on button "Bulk Actions (2)" at bounding box center [153, 64] width 58 height 15
click at [189, 76] on div "Assign to Update data Move to stage Start Refresh Active Flags Delete" at bounding box center [172, 120] width 92 height 92
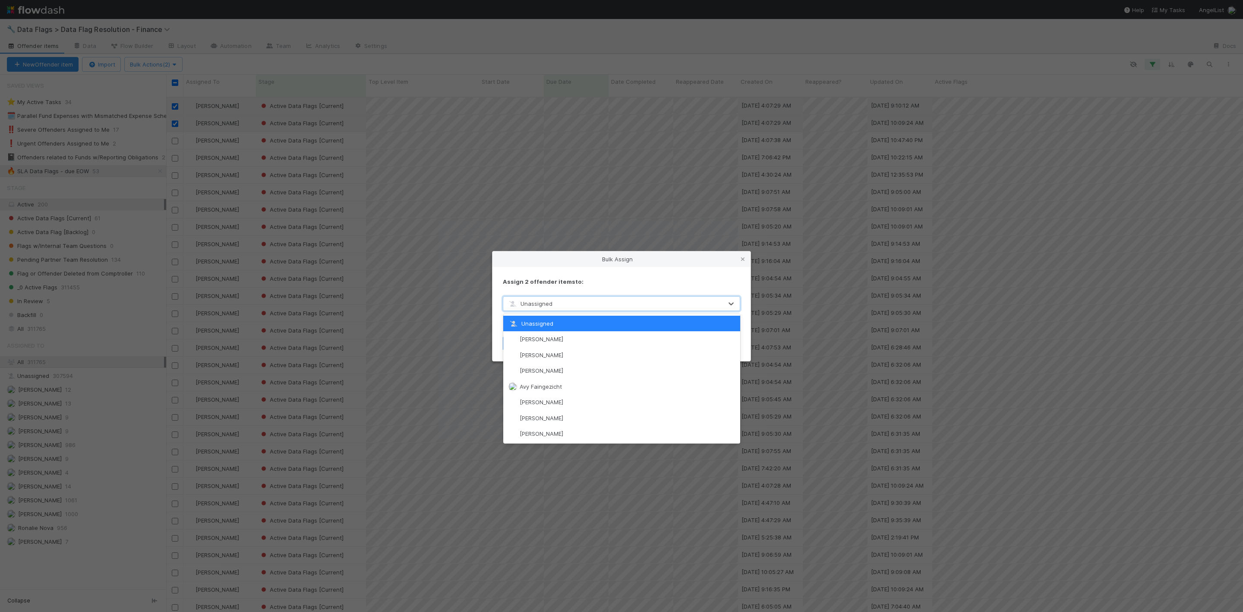
drag, startPoint x: 519, startPoint y: 300, endPoint x: 527, endPoint y: 310, distance: 13.2
click at [521, 302] on span "Unassigned" at bounding box center [530, 303] width 45 height 7
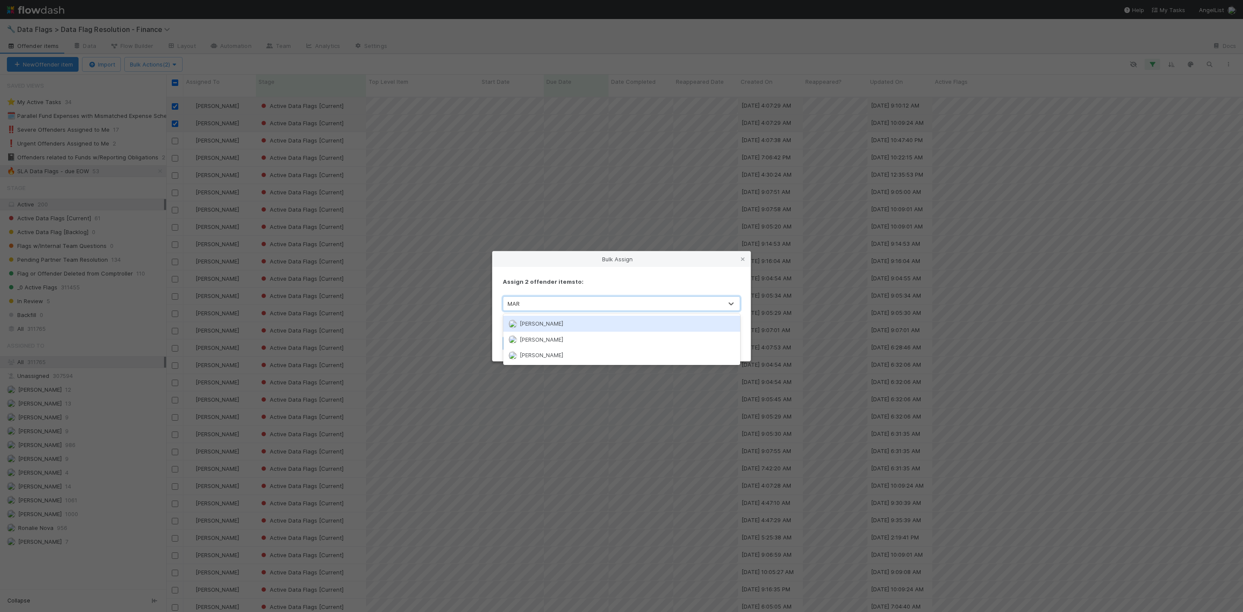
type input "MARE"
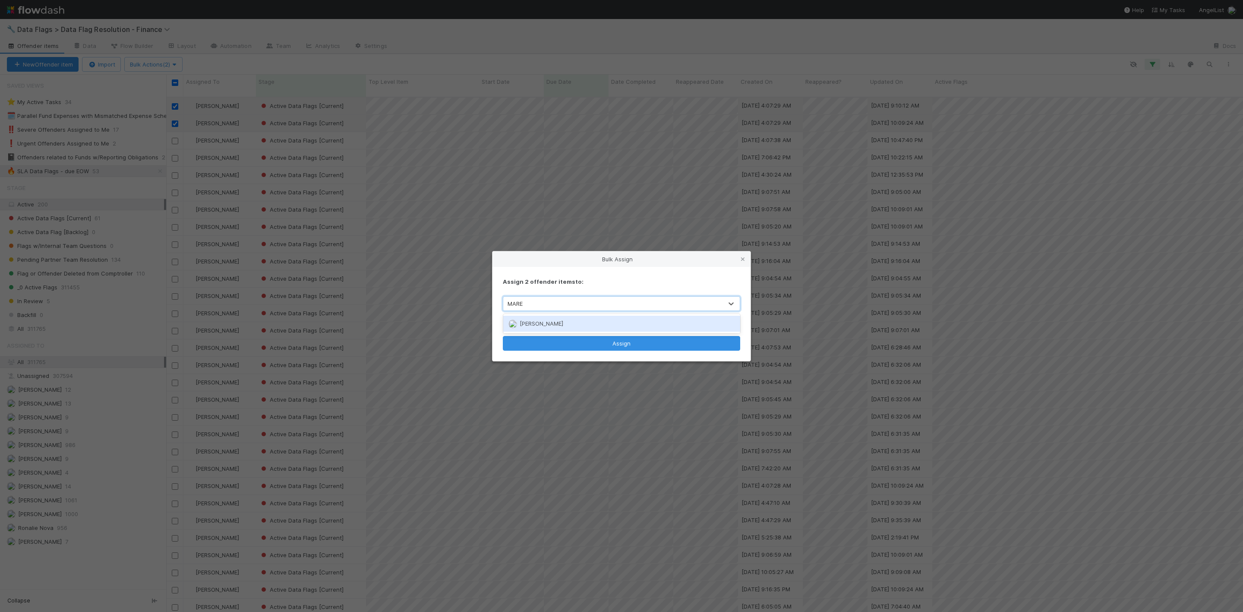
click at [549, 320] on span "[PERSON_NAME]" at bounding box center [542, 323] width 44 height 7
click at [565, 340] on button "Assign" at bounding box center [621, 342] width 237 height 15
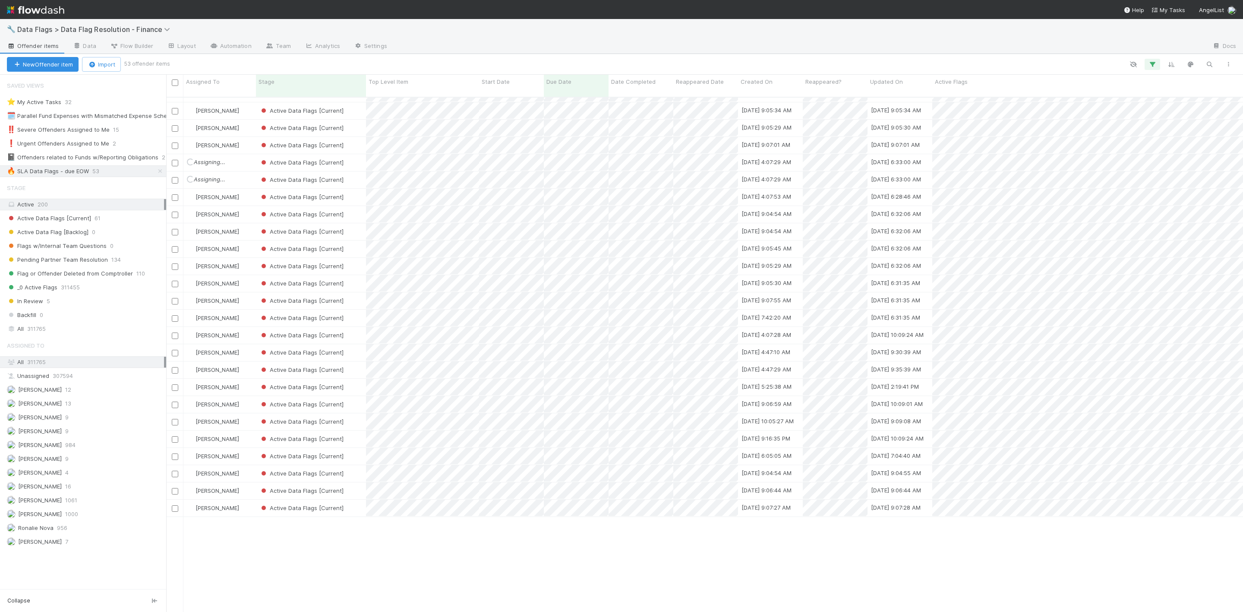
scroll to position [16, 0]
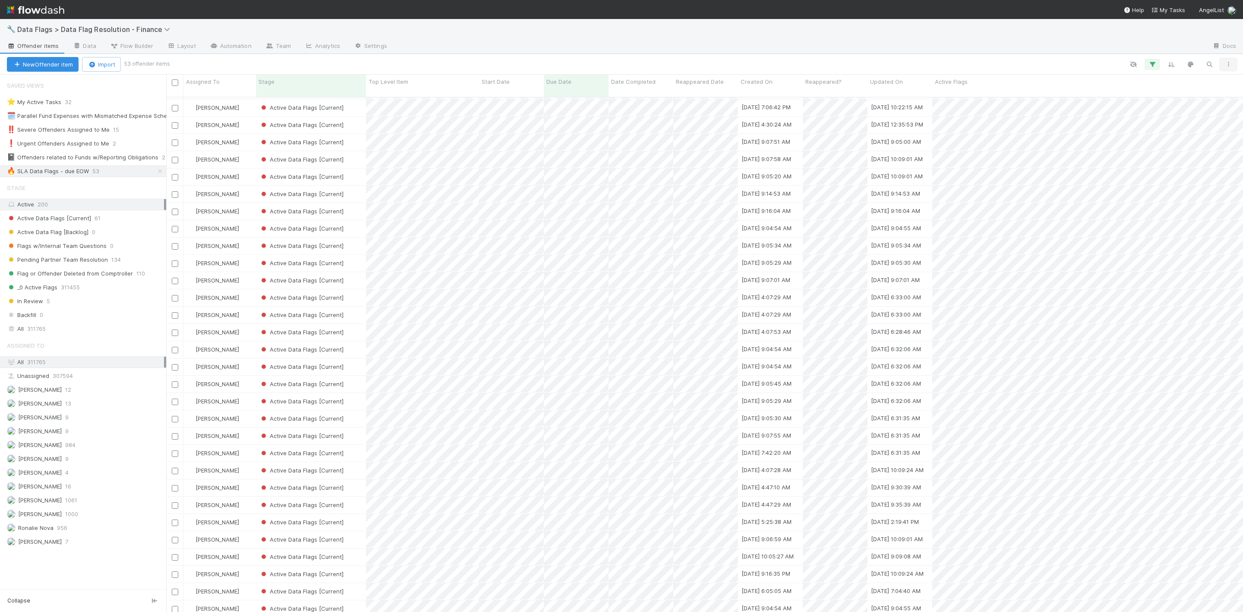
click at [1228, 67] on button "button" at bounding box center [1229, 64] width 16 height 11
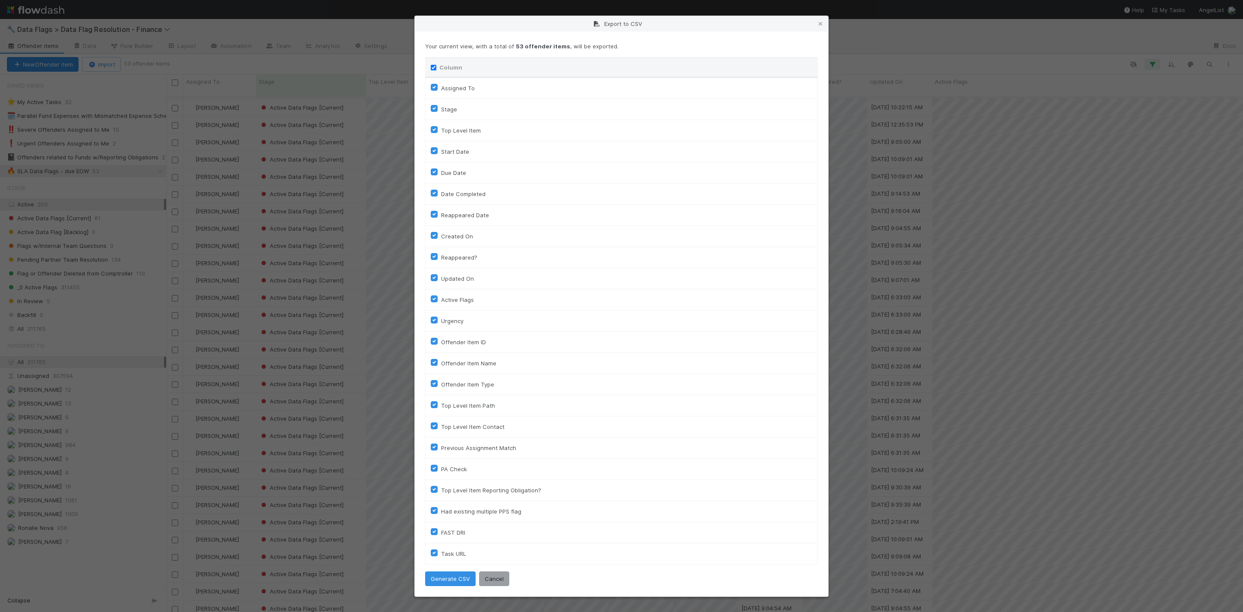
click at [430, 64] on th "Column" at bounding box center [622, 67] width 392 height 20
click at [436, 65] on input "Column" at bounding box center [434, 68] width 6 height 6
checkbox input "false"
checkbox To "false"
checkbox input "false"
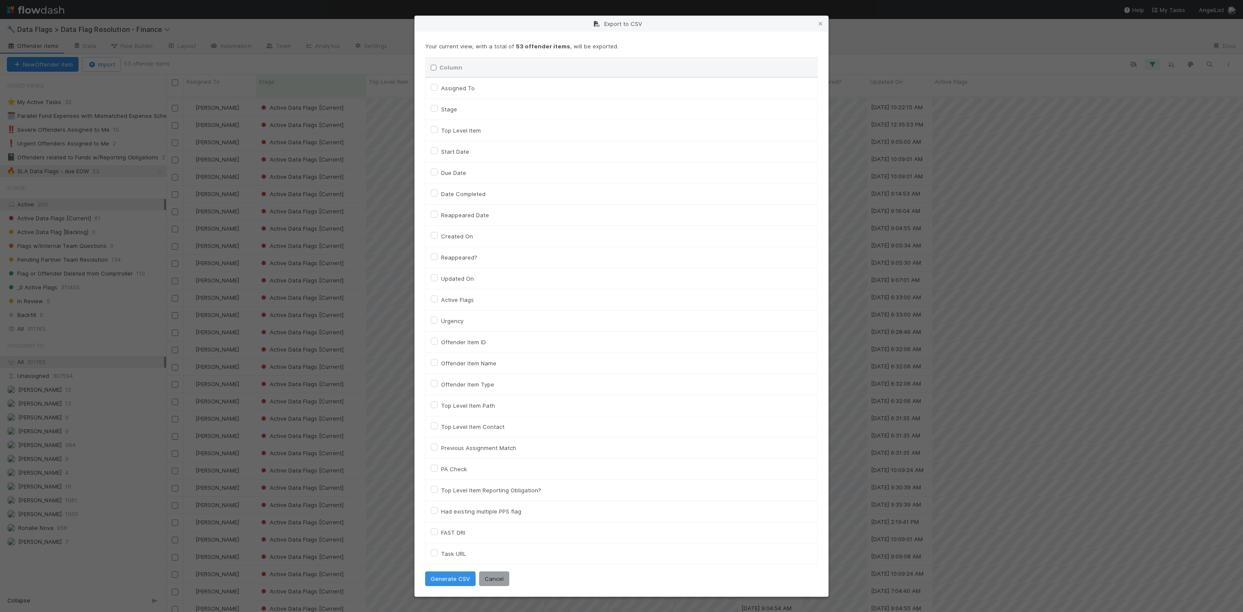
checkbox input "false"
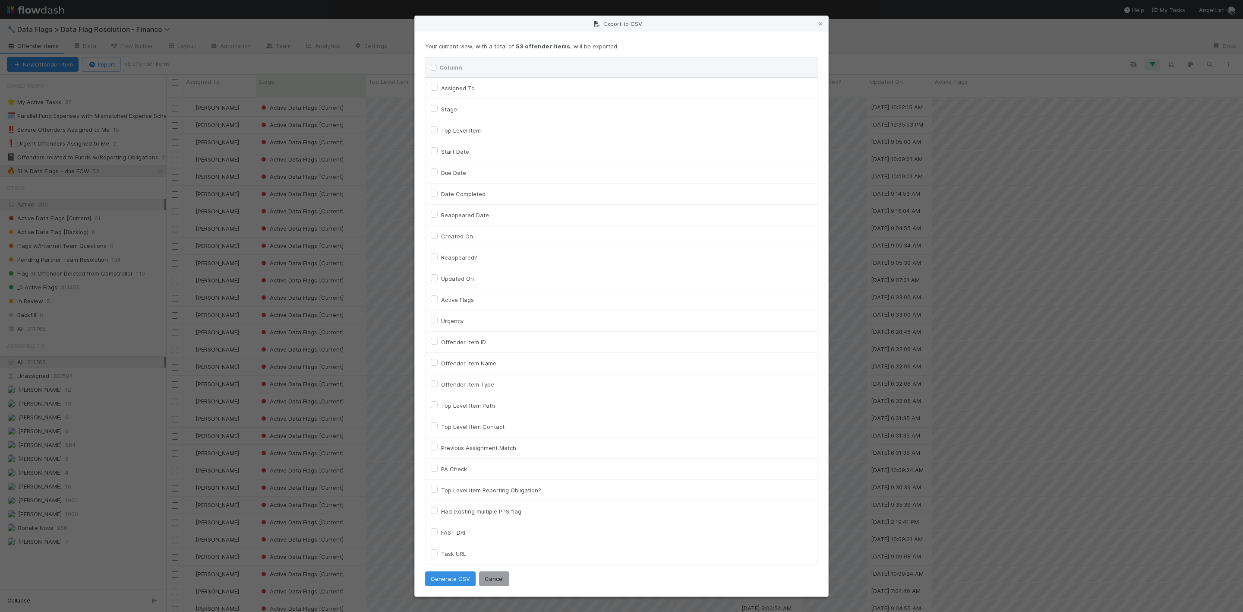
checkbox On "false"
checkbox input "false"
checkbox On "false"
checkbox input "false"
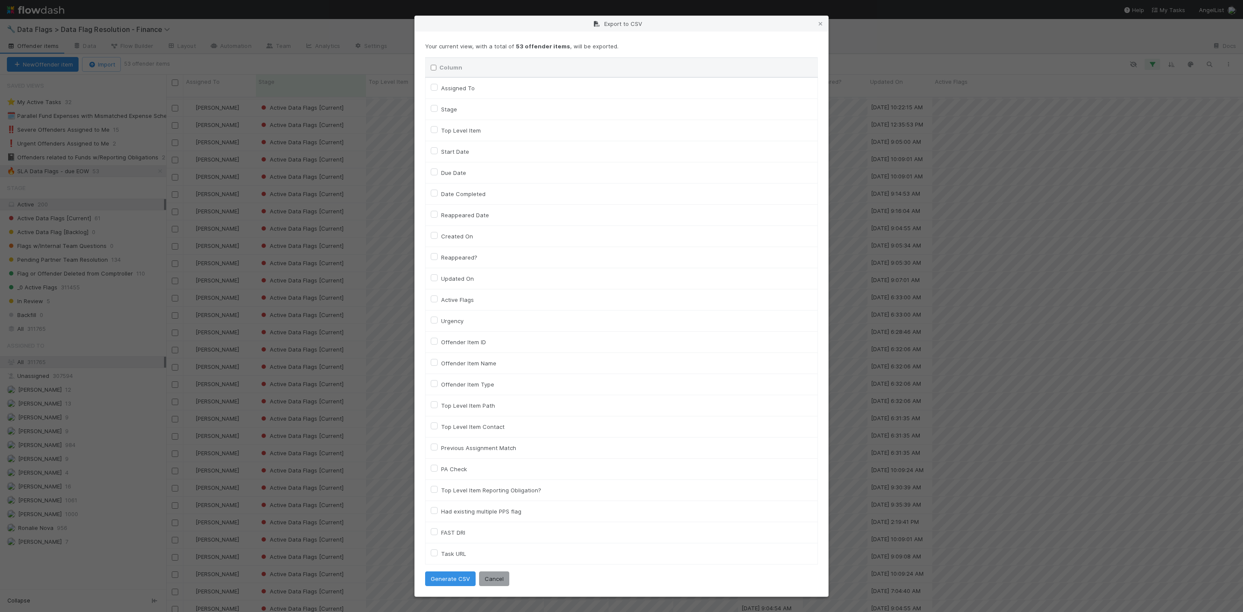
checkbox input "false"
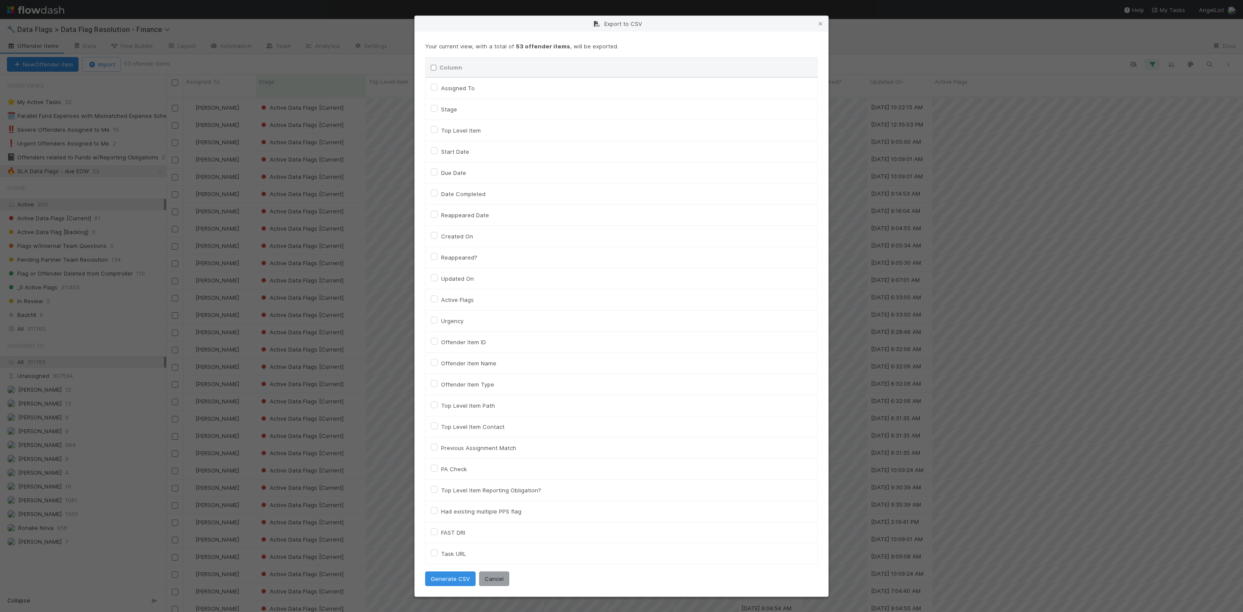
checkbox input "false"
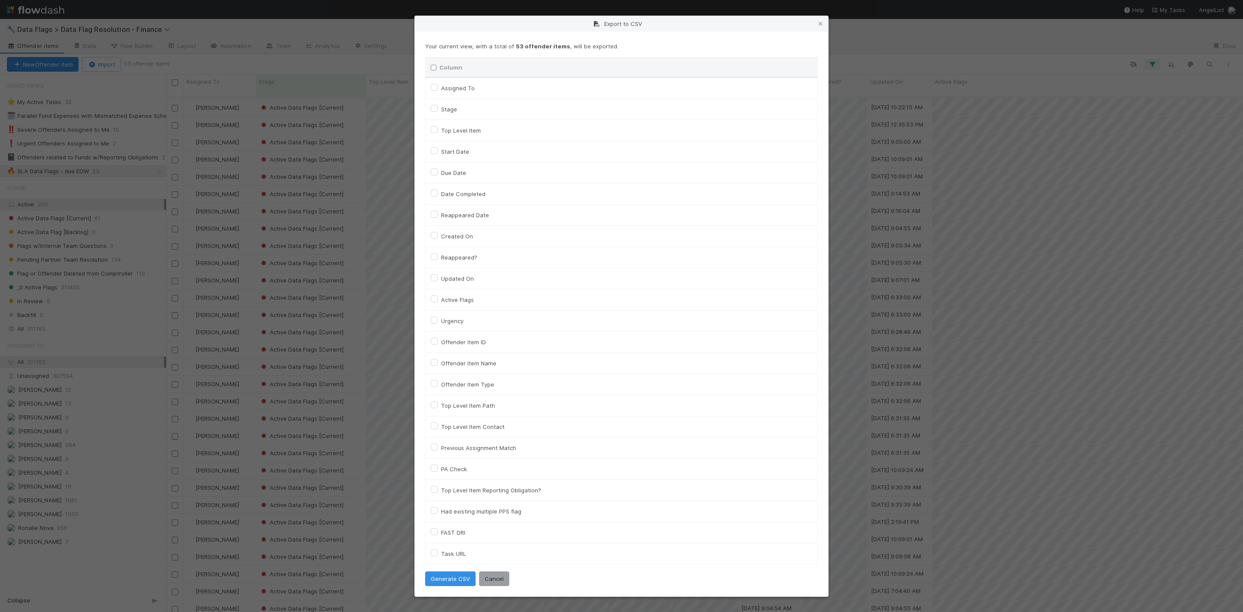
checkbox URL "false"
click at [441, 85] on label "Assigned To" at bounding box center [458, 88] width 34 height 10
click at [432, 85] on To "Assigned To" at bounding box center [434, 87] width 7 height 8
checkbox To "true"
click at [442, 297] on div "Active Flags" at bounding box center [622, 299] width 382 height 10
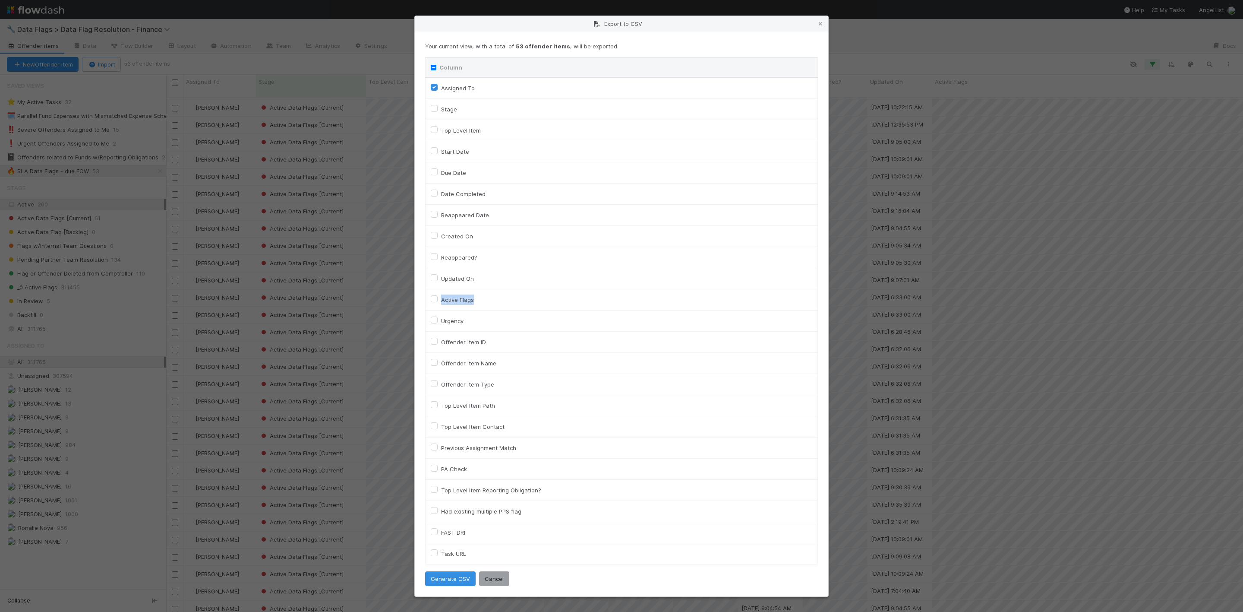
click at [439, 297] on div "Active Flags" at bounding box center [622, 299] width 382 height 10
click at [441, 298] on label "Active Flags" at bounding box center [457, 299] width 33 height 10
click at [437, 298] on input "Active Flags" at bounding box center [434, 298] width 7 height 8
checkbox input "true"
click at [448, 579] on button "Generate CSV" at bounding box center [450, 578] width 50 height 15
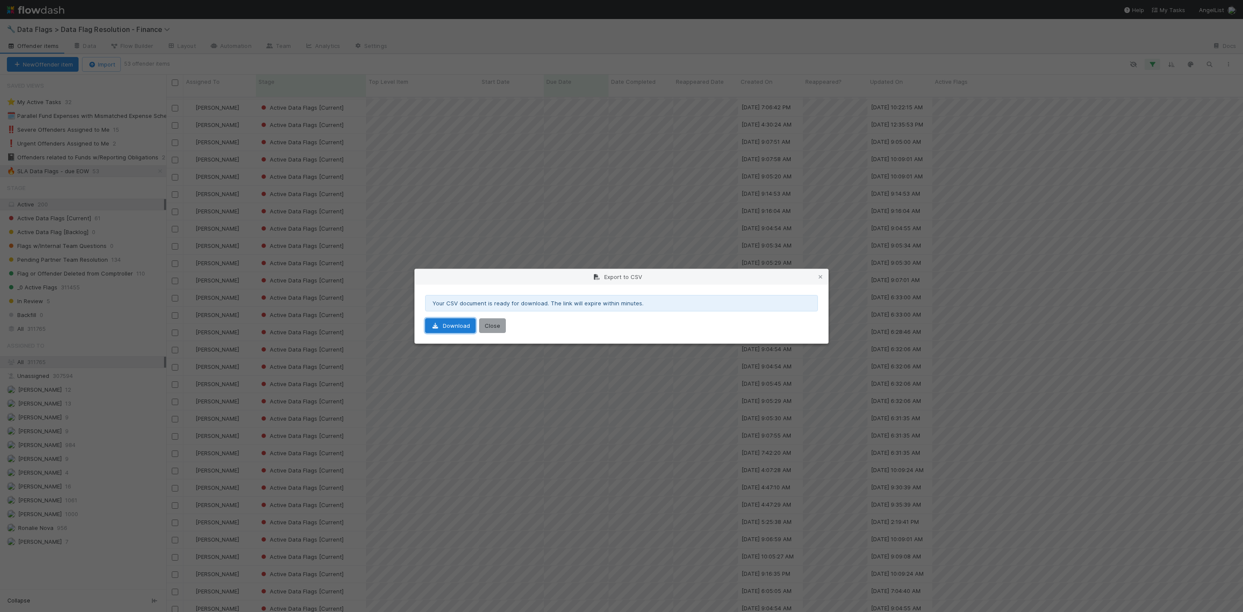
click at [468, 323] on link "Download" at bounding box center [450, 325] width 50 height 15
click at [500, 325] on button "Close" at bounding box center [492, 325] width 27 height 15
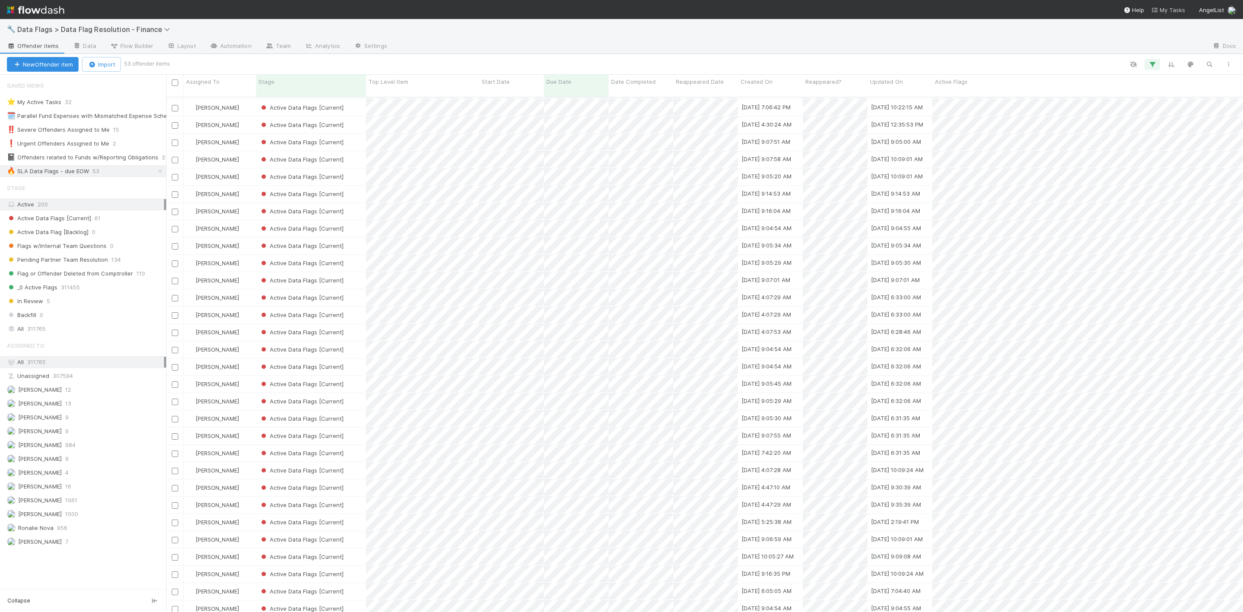
click at [1171, 9] on span "My Tasks" at bounding box center [1168, 9] width 34 height 7
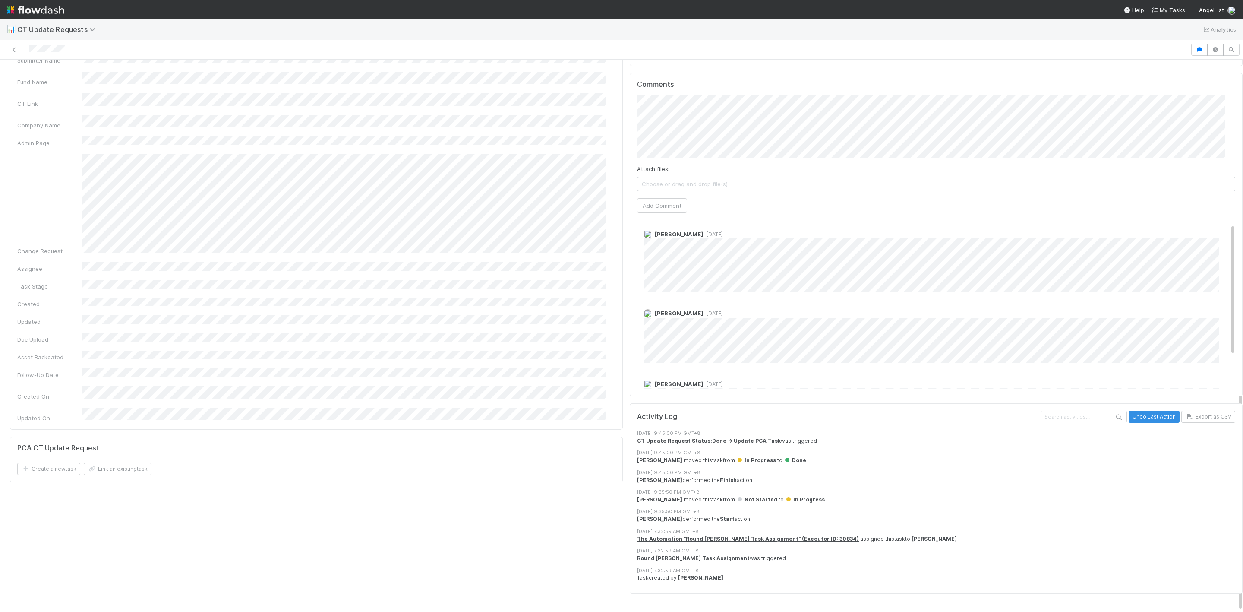
scroll to position [54, 0]
click at [1034, 354] on div "Chloe Hammett 2 days ago Chloe Hammett 2 days ago Chloe Hammett 2 days ago" at bounding box center [941, 276] width 608 height 227
click at [997, 350] on div "Chloe Hammett 2 days ago Chloe Hammett 2 days ago Chloe Hammett 2 days ago" at bounding box center [941, 276] width 608 height 227
click at [1000, 346] on div "Chloe Hammett 2 days ago Chloe Hammett 2 days ago Chloe Hammett 2 days ago" at bounding box center [941, 276] width 608 height 227
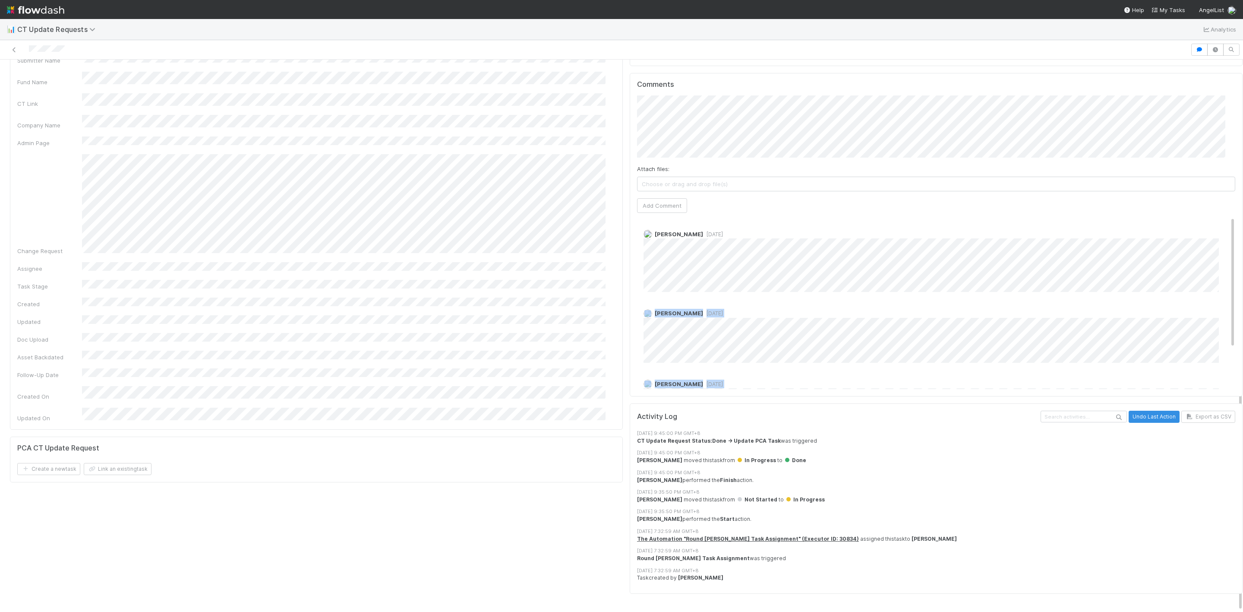
click at [794, 302] on div "Chloe Hammett 2 days ago" at bounding box center [941, 332] width 608 height 60
click at [996, 344] on div "Chloe Hammett 2 days ago Chloe Hammett 2 days ago Chloe Hammett 2 days ago" at bounding box center [941, 276] width 608 height 227
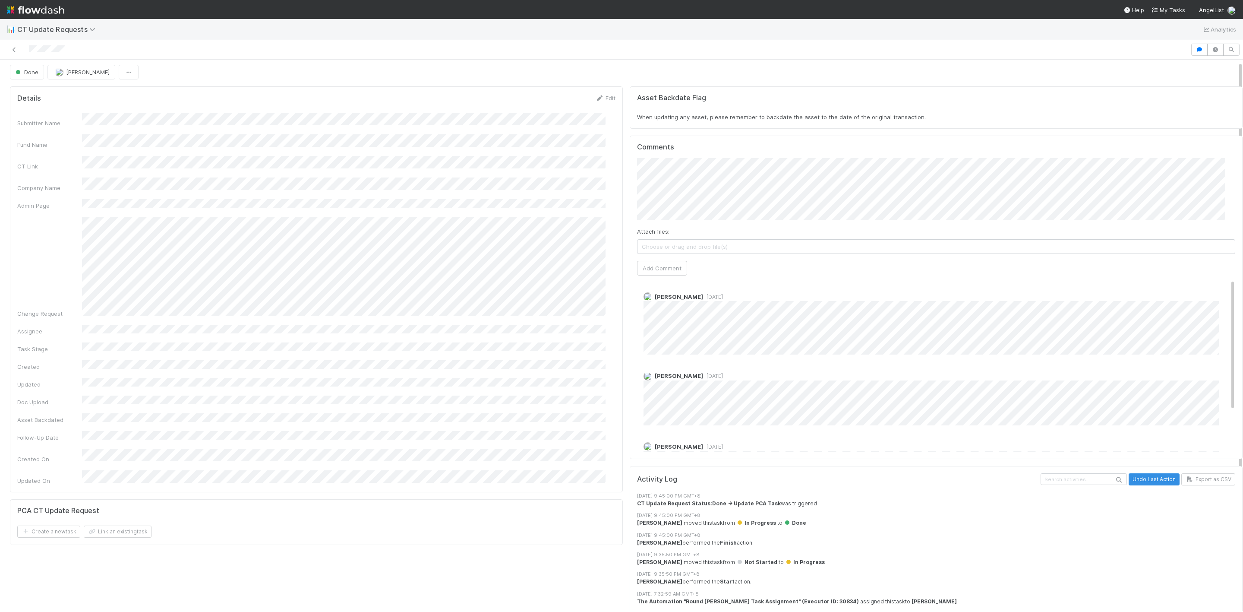
scroll to position [0, 0]
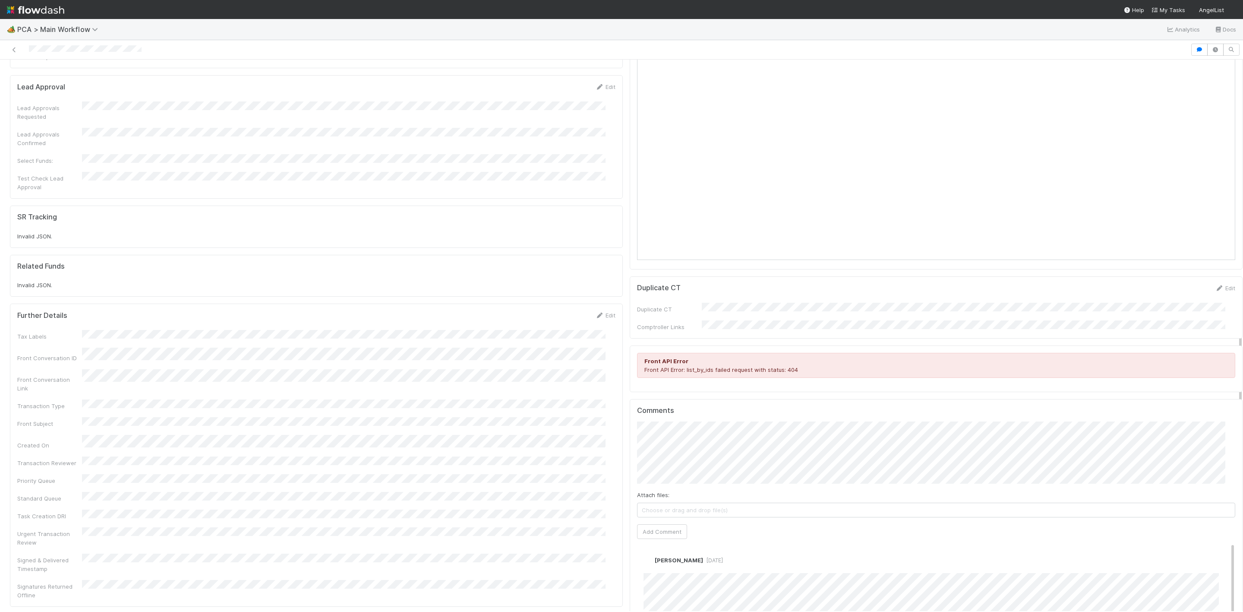
scroll to position [1101, 0]
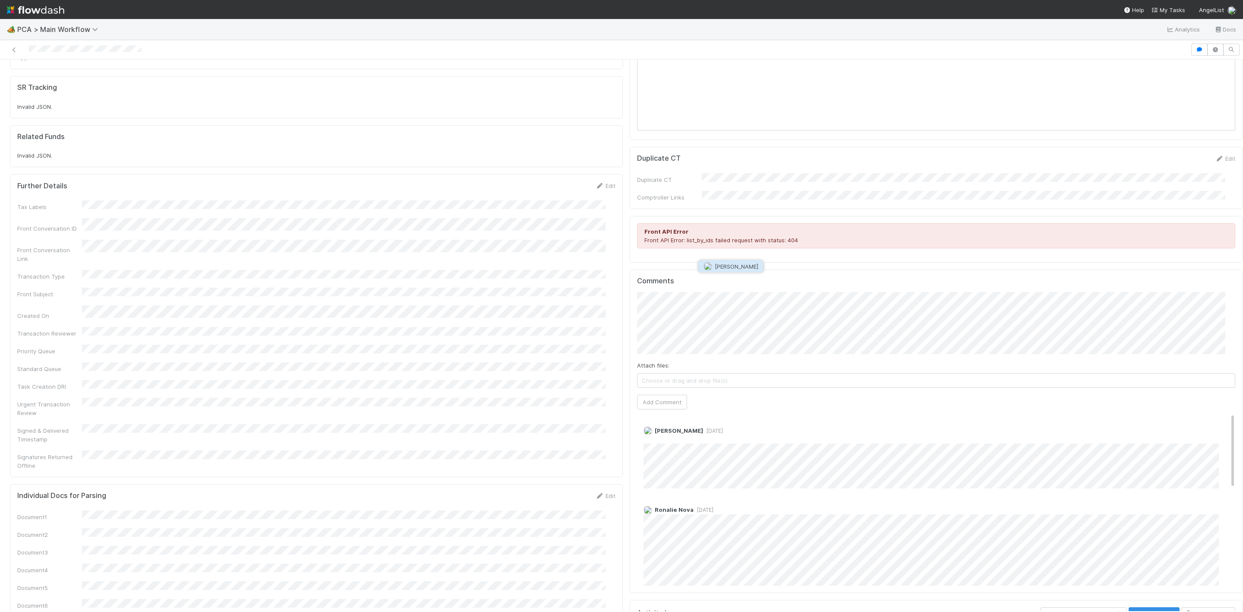
click at [728, 272] on div "[PERSON_NAME]" at bounding box center [731, 266] width 66 height 13
click at [736, 267] on span "[PERSON_NAME]" at bounding box center [737, 266] width 44 height 7
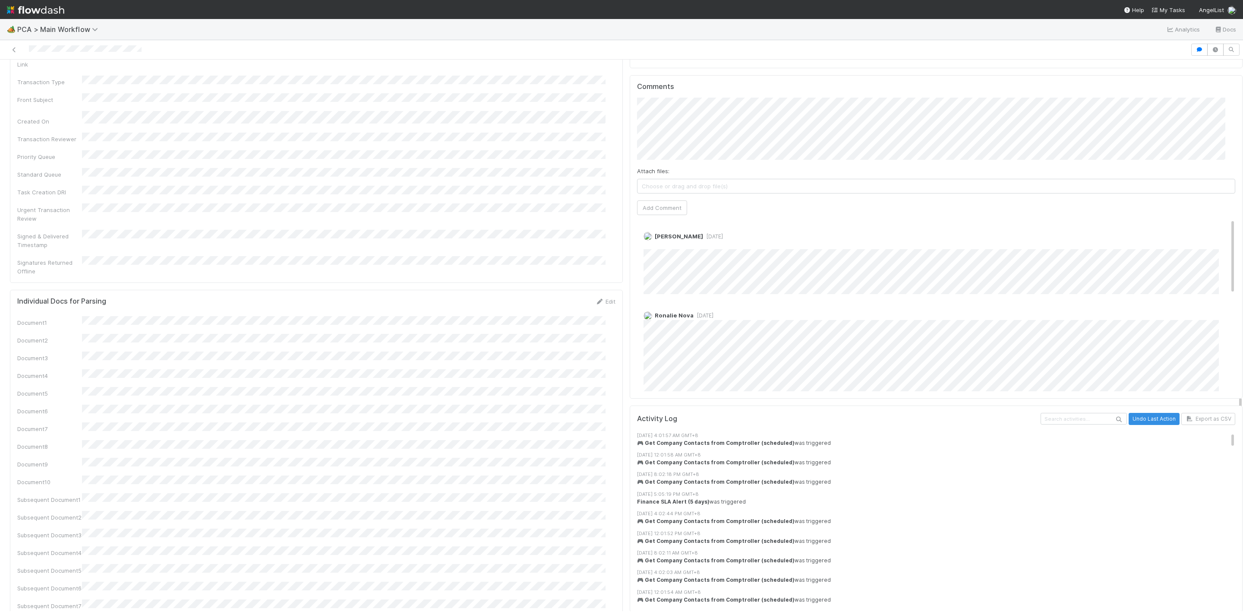
scroll to position [1230, 0]
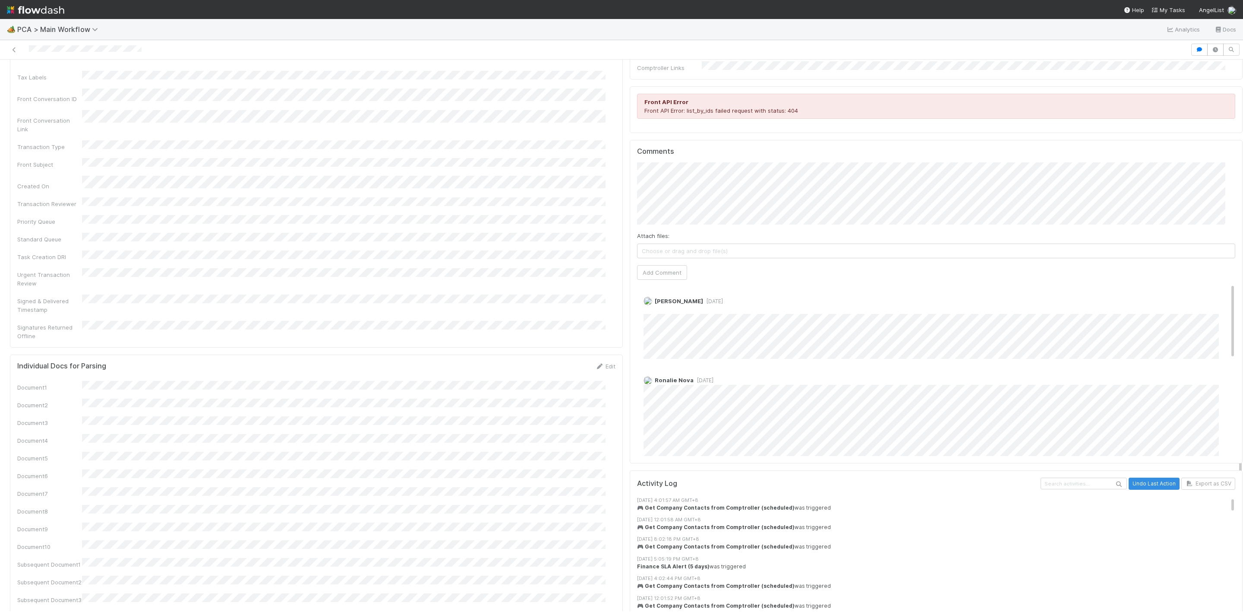
click at [982, 171] on div "Attach files: Choose or drag and drop file(s) Add Comment" at bounding box center [936, 220] width 598 height 117
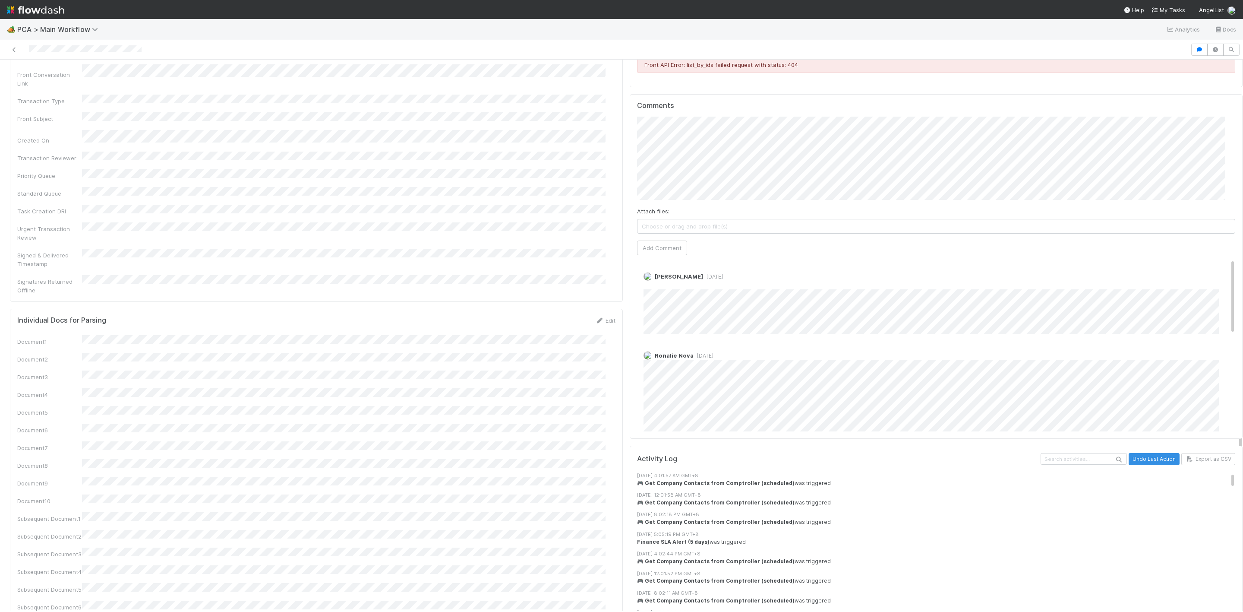
scroll to position [1295, 0]
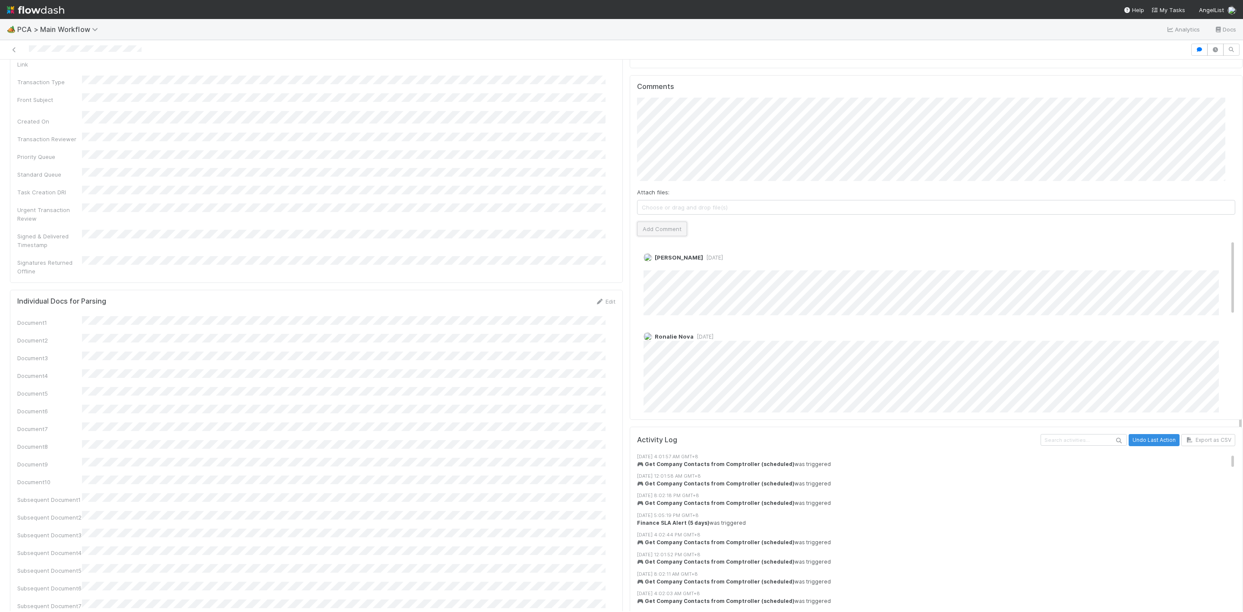
click at [663, 221] on button "Add Comment" at bounding box center [662, 228] width 50 height 15
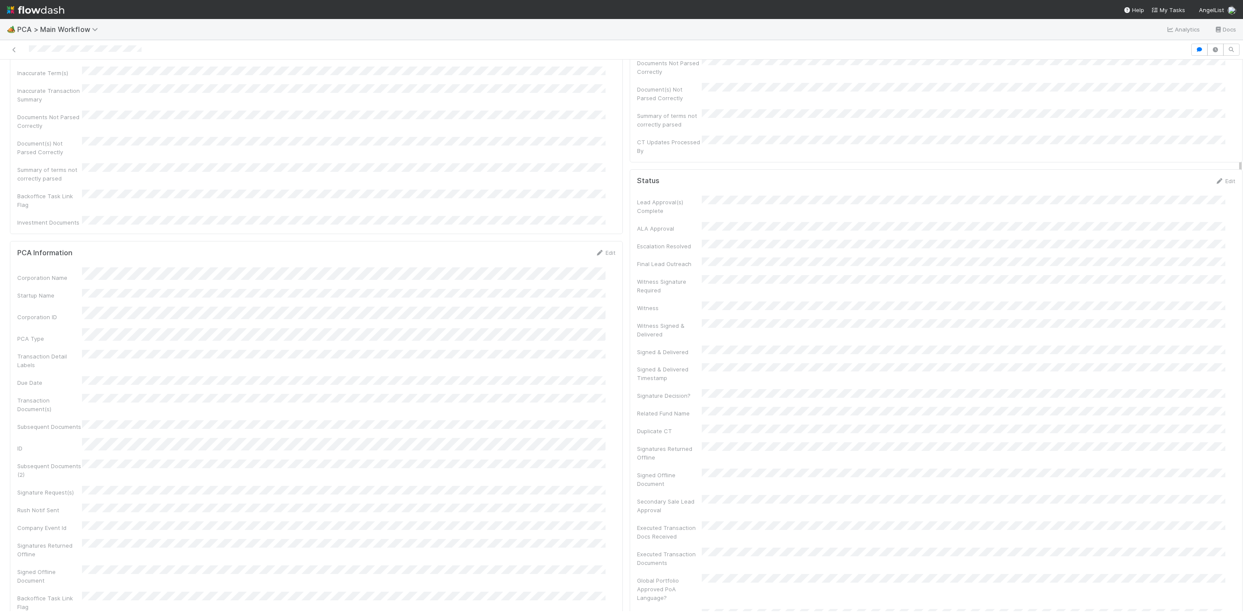
scroll to position [0, 0]
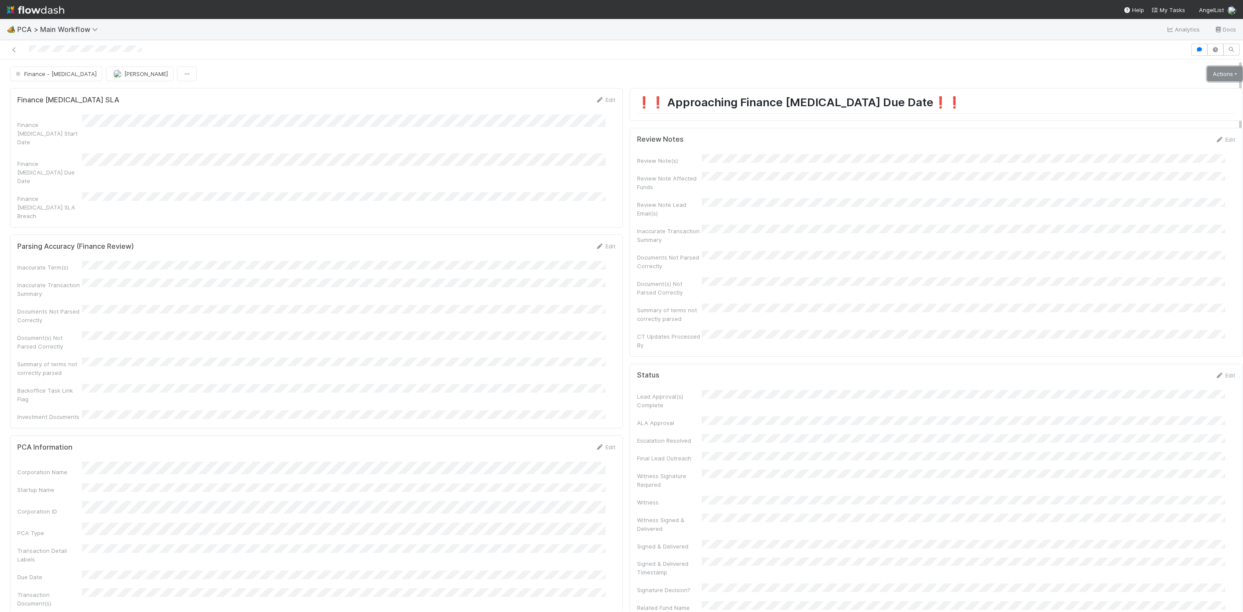
click at [1207, 70] on link "Actions" at bounding box center [1224, 73] width 35 height 15
click at [1149, 104] on button "Move to Post-Close Question" at bounding box center [1175, 104] width 140 height 12
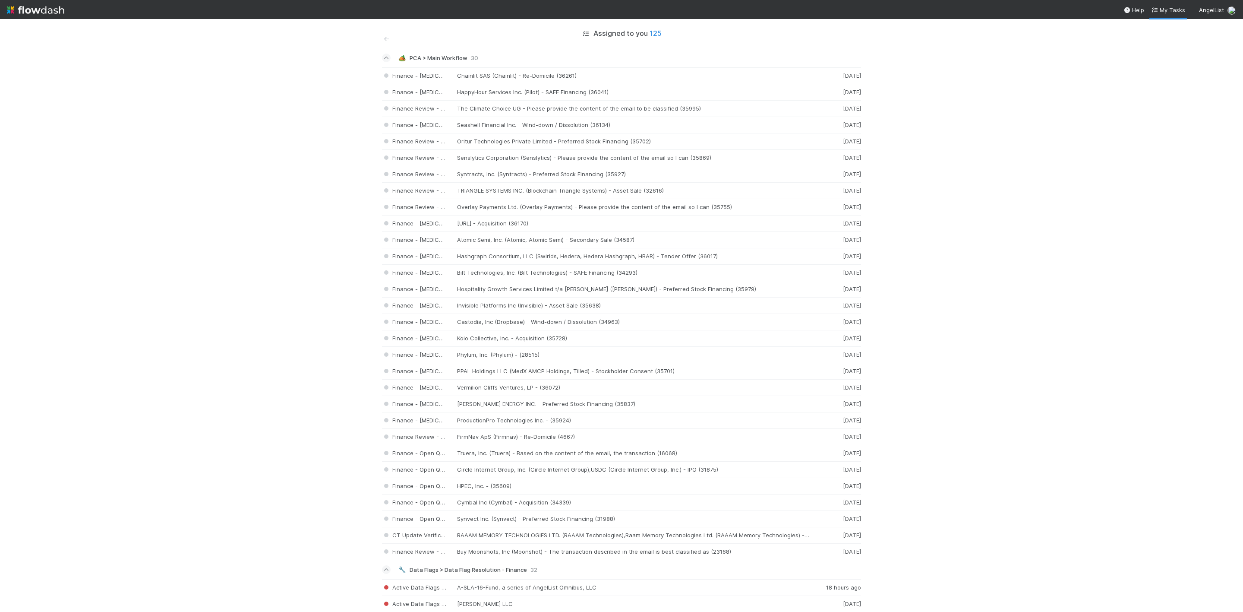
click at [8, 9] on img at bounding box center [35, 10] width 57 height 15
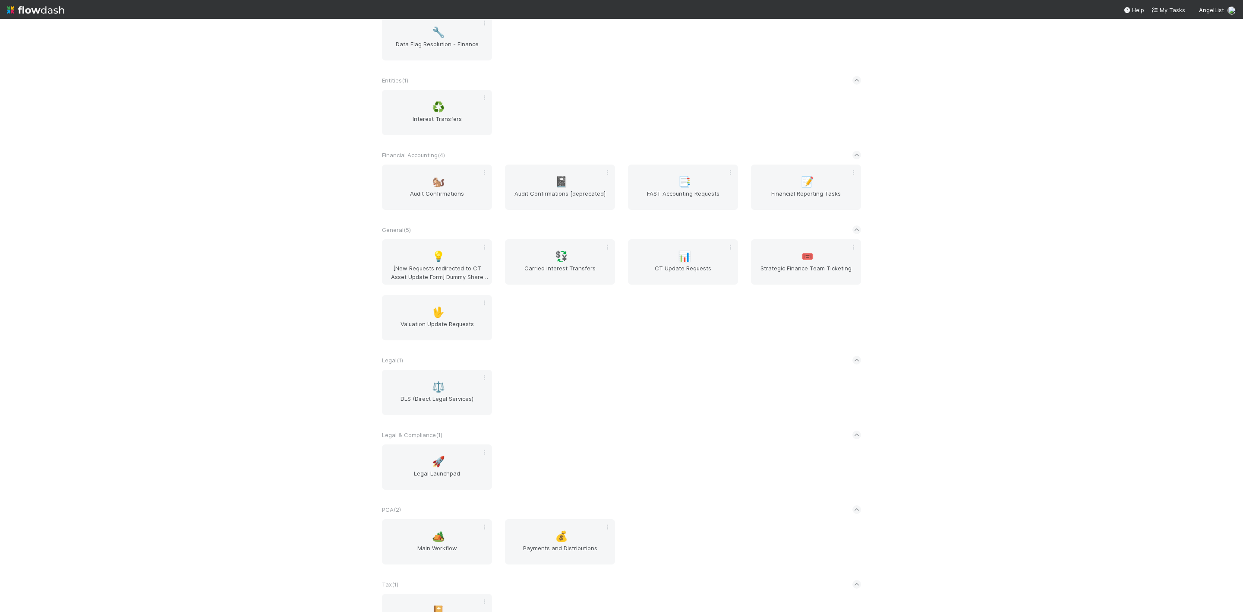
scroll to position [267, 0]
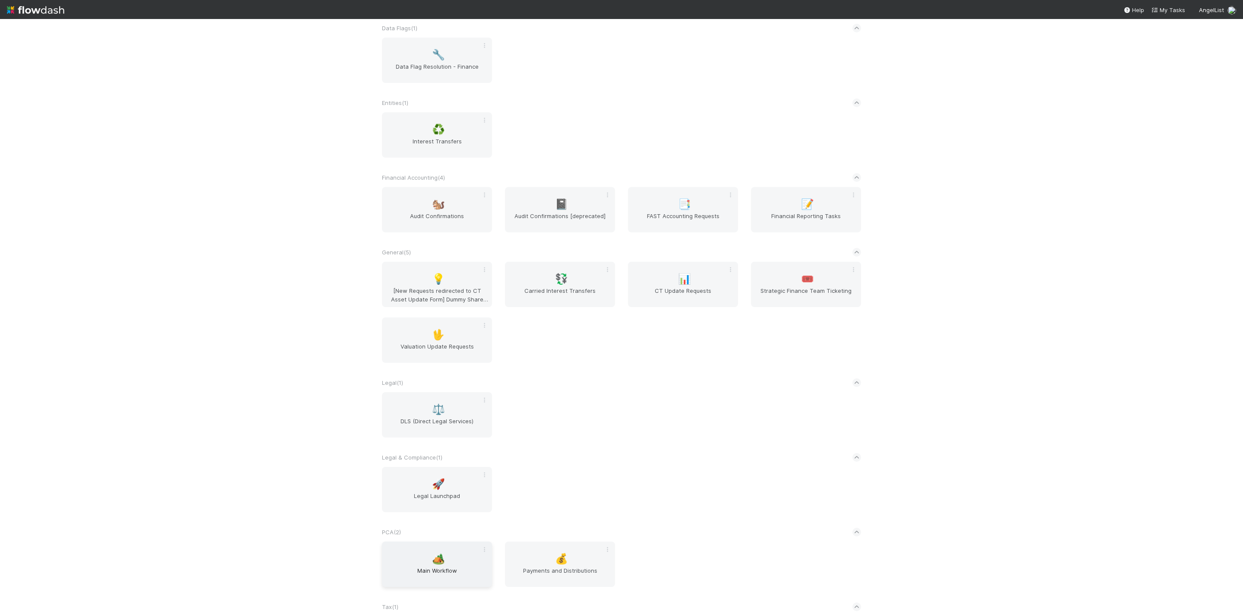
click at [389, 559] on div "🏕️ Main Workflow" at bounding box center [437, 563] width 110 height 45
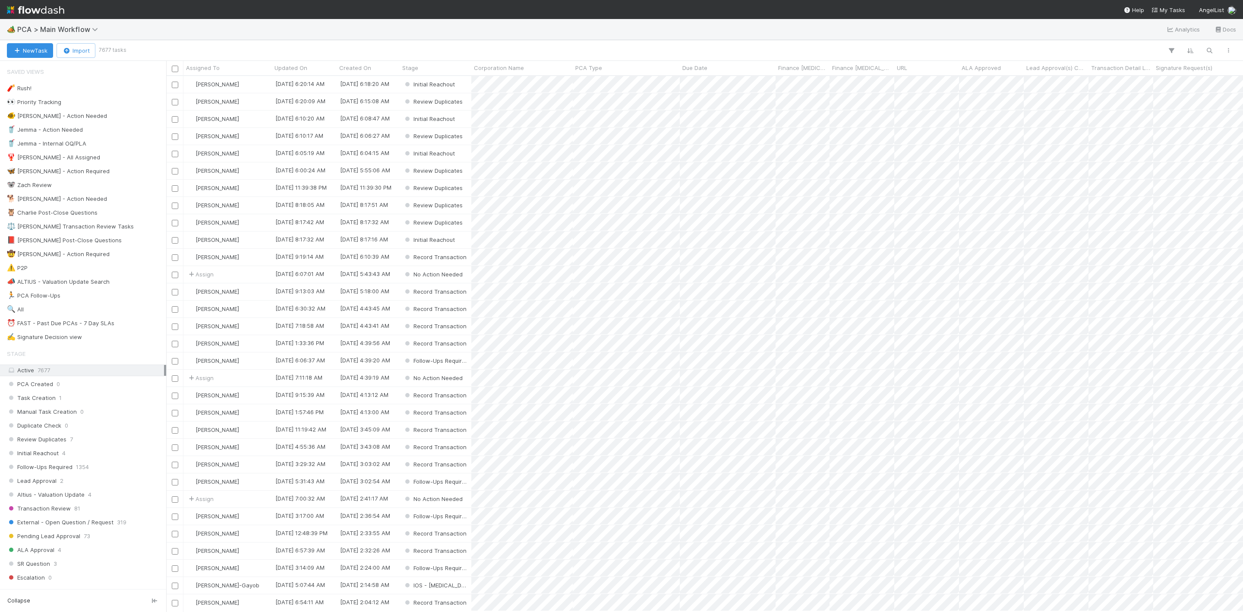
scroll to position [525, 1067]
